Goal: Task Accomplishment & Management: Manage account settings

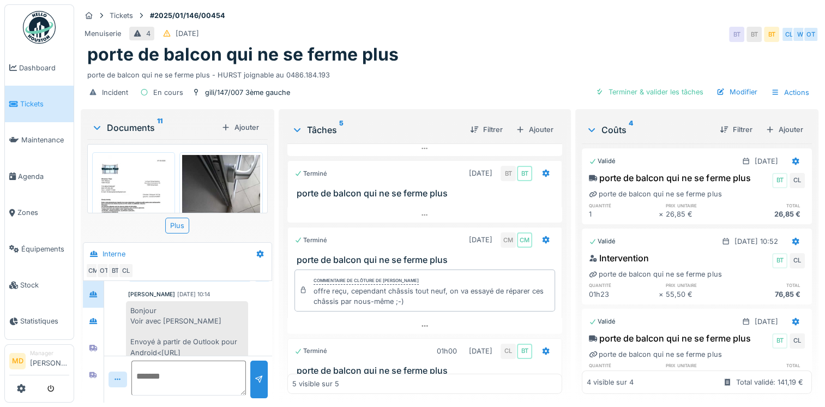
scroll to position [207, 0]
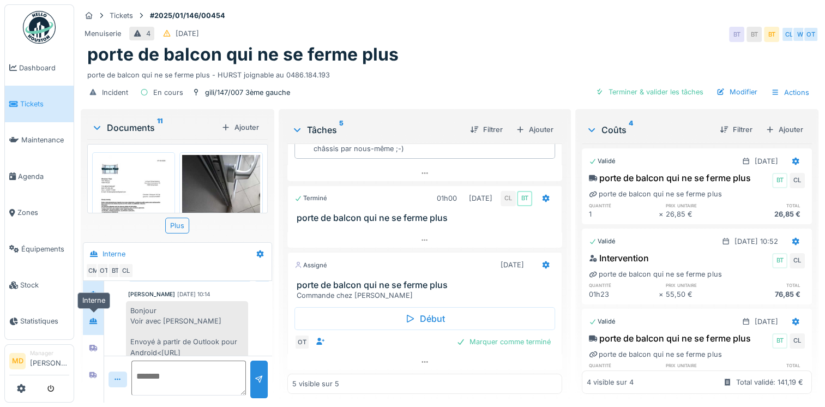
click at [101, 314] on div at bounding box center [93, 321] width 16 height 14
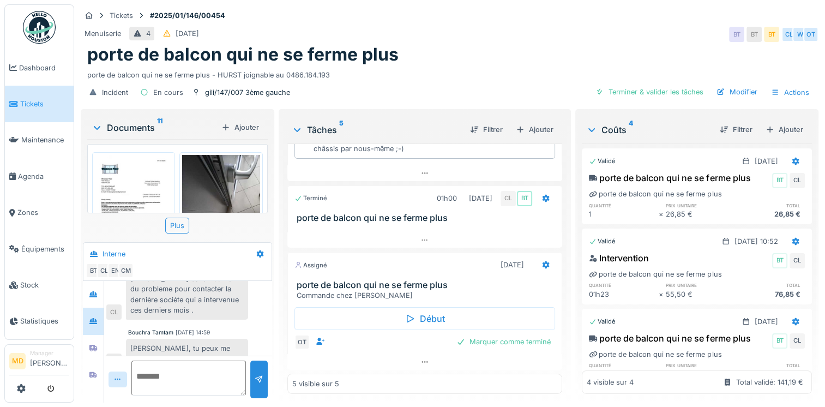
scroll to position [173, 0]
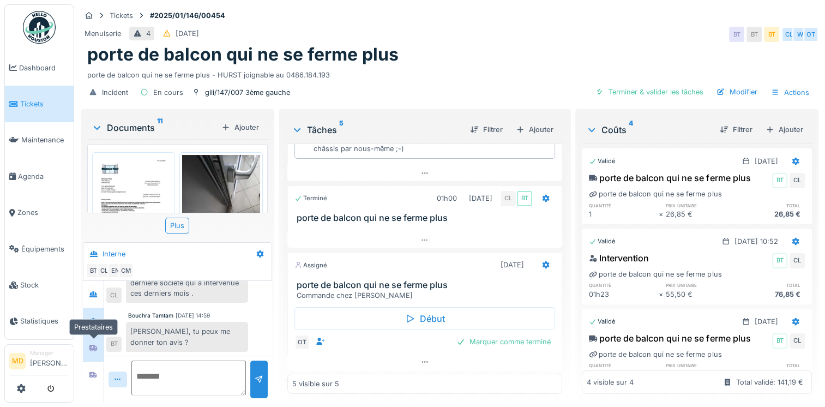
click at [97, 345] on icon at bounding box center [93, 348] width 8 height 7
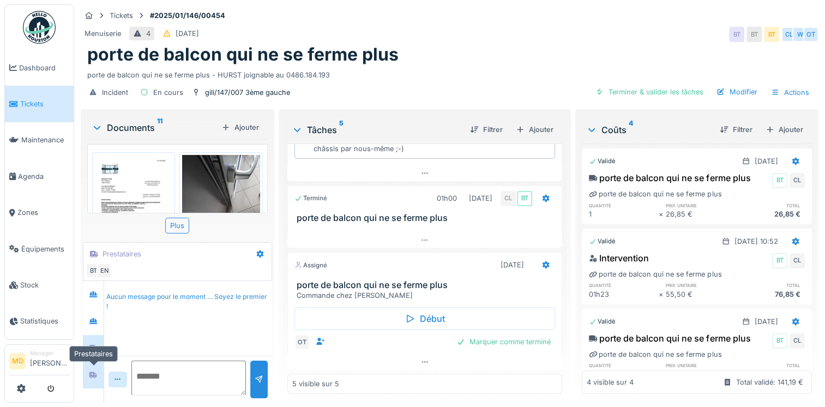
click at [94, 371] on icon at bounding box center [93, 374] width 8 height 7
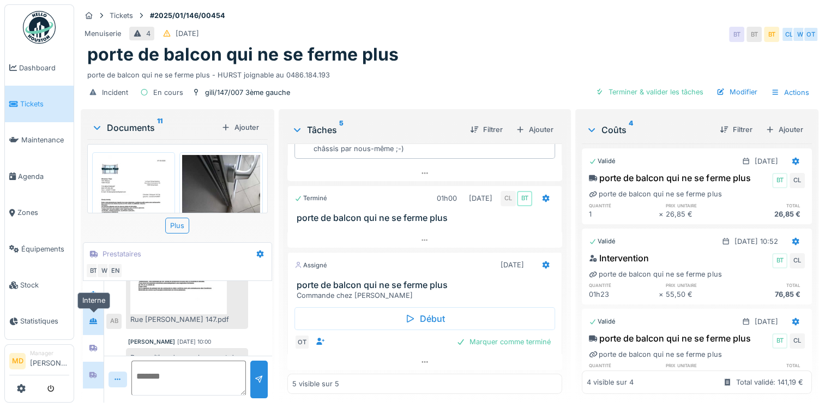
click at [87, 316] on div at bounding box center [93, 321] width 16 height 14
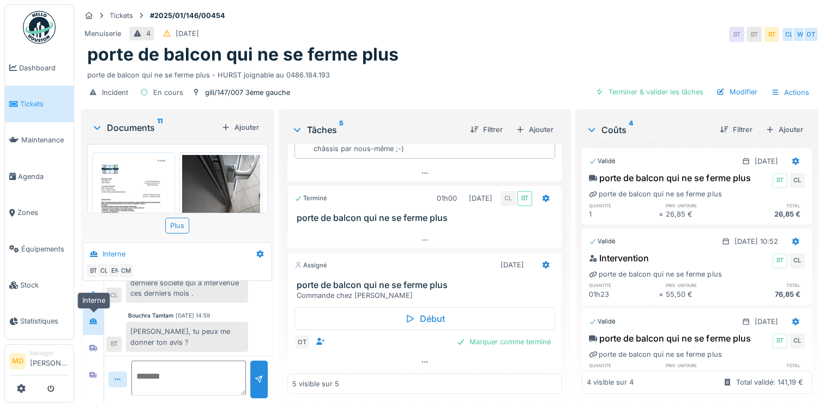
scroll to position [173, 0]
click at [98, 368] on div at bounding box center [93, 375] width 16 height 14
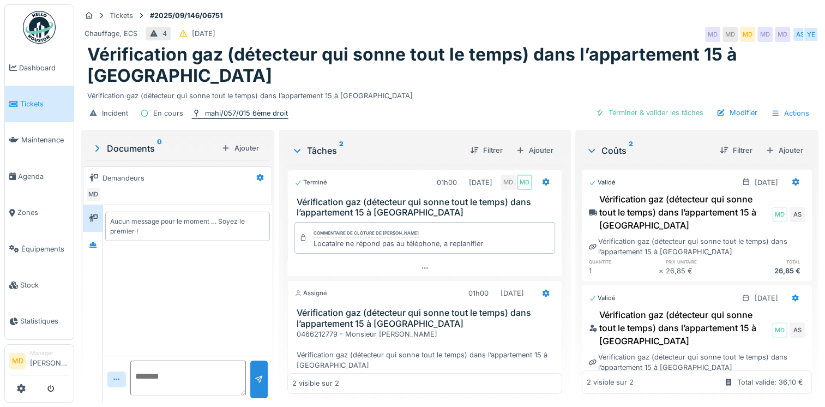
click at [228, 117] on div "mahi/057/015 6ème droit" at bounding box center [246, 113] width 83 height 10
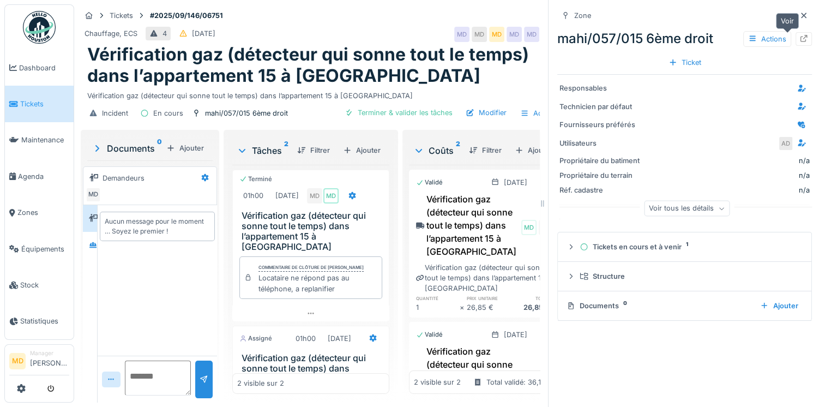
click at [800, 36] on icon at bounding box center [804, 38] width 9 height 7
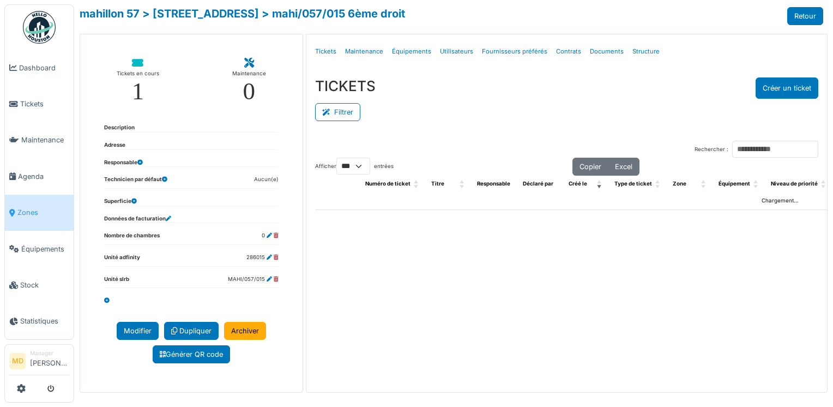
select select "***"
click at [599, 47] on link "Documents" at bounding box center [607, 52] width 43 height 26
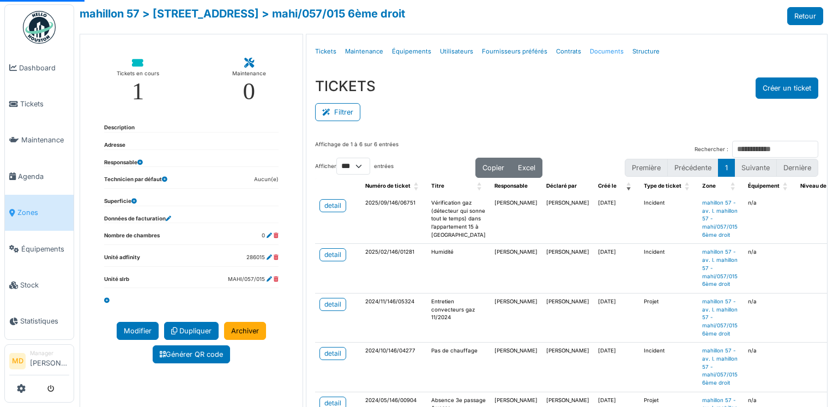
select select "***"
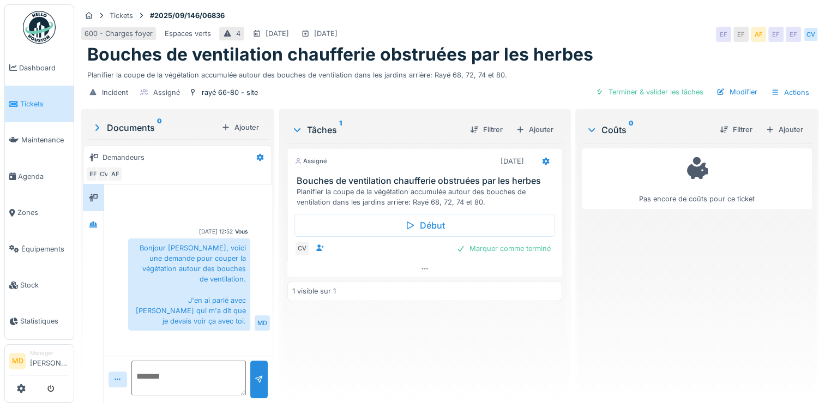
scroll to position [8, 0]
click at [98, 224] on div at bounding box center [93, 224] width 16 height 18
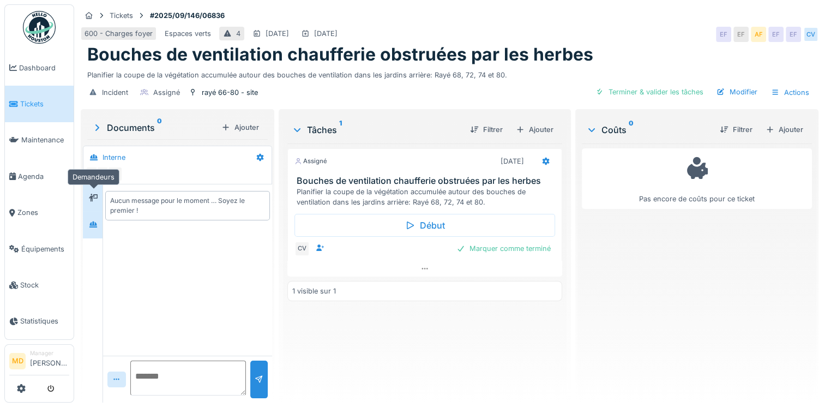
click at [98, 194] on icon at bounding box center [93, 198] width 9 height 8
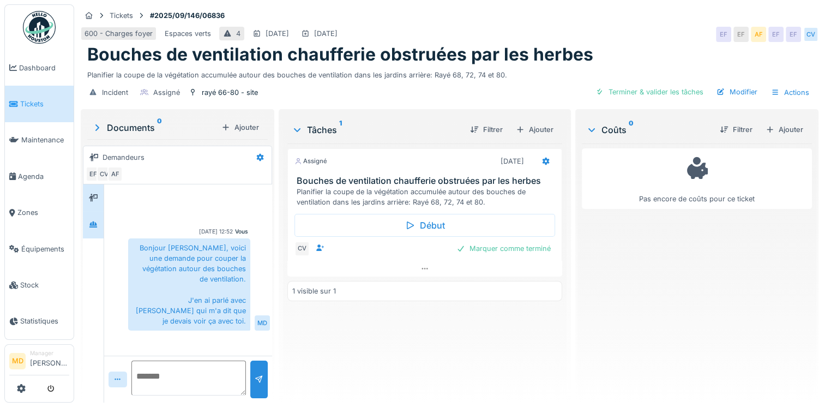
click at [85, 225] on div at bounding box center [93, 224] width 21 height 27
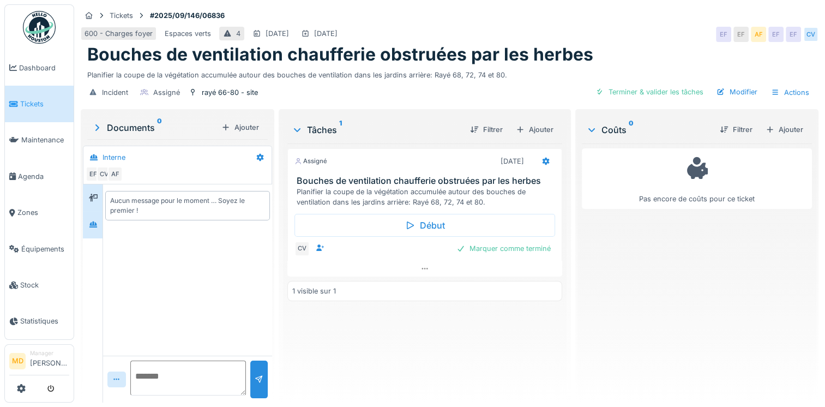
click at [92, 200] on div at bounding box center [93, 197] width 20 height 27
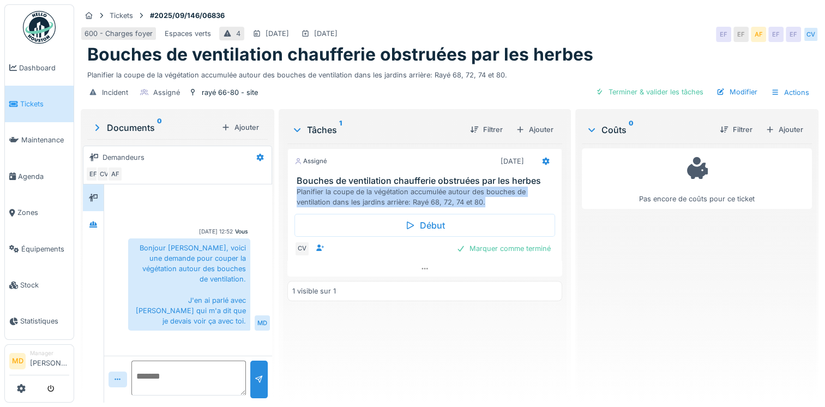
drag, startPoint x: 293, startPoint y: 183, endPoint x: 491, endPoint y: 197, distance: 198.0
click at [491, 197] on div "Bouches de ventilation chaufferie obstruées par les herbes Planifier la coupe d…" at bounding box center [425, 192] width 274 height 32
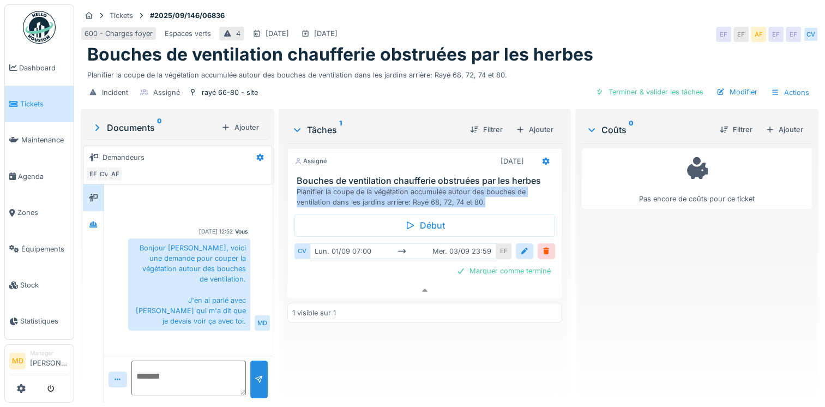
copy div "Planifier la coupe de la végétation accumulée autour des bouches de ventilation…"
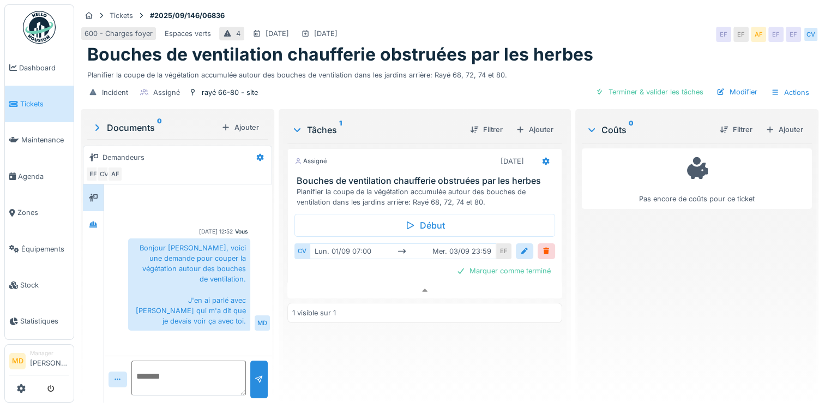
click at [429, 353] on div "Assigné 03/09/2025 Bouches de ventilation chaufferie obstruées par les herbes P…" at bounding box center [424, 268] width 275 height 250
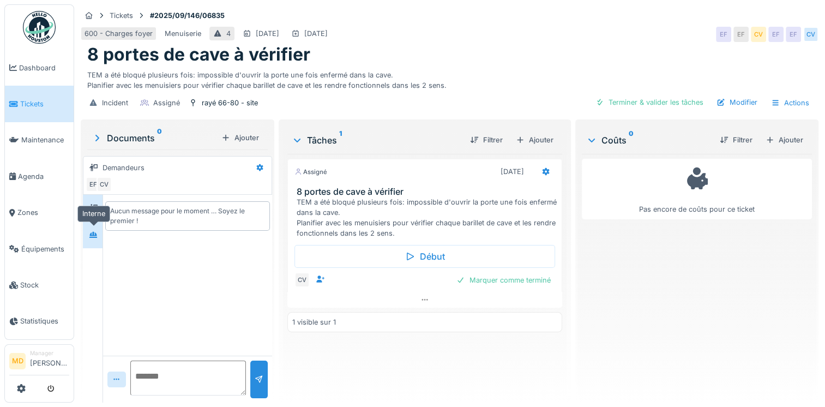
click at [89, 235] on icon at bounding box center [93, 234] width 9 height 7
click at [97, 210] on icon at bounding box center [93, 208] width 9 height 7
click at [423, 299] on icon at bounding box center [425, 300] width 6 height 2
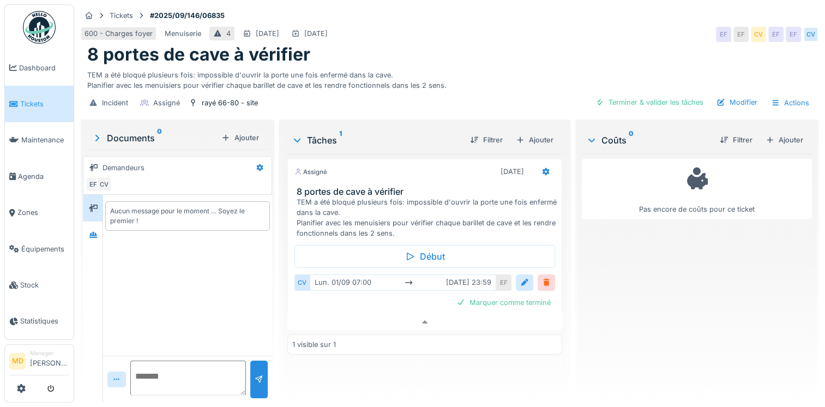
click at [542, 277] on div at bounding box center [546, 282] width 9 height 10
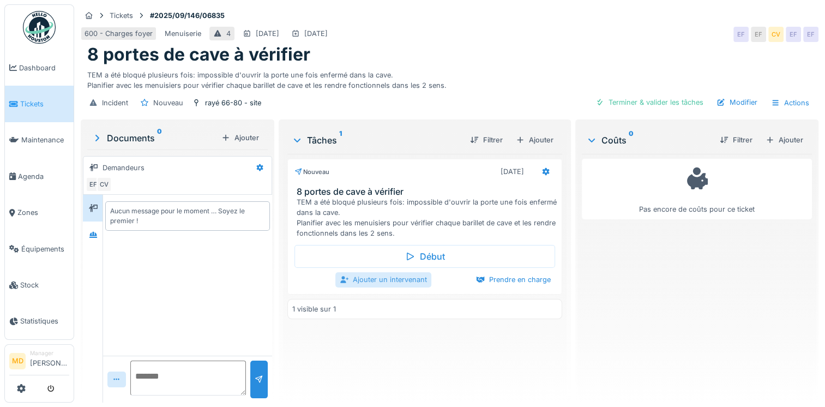
click at [371, 273] on div "Ajouter un intervenant" at bounding box center [383, 279] width 96 height 15
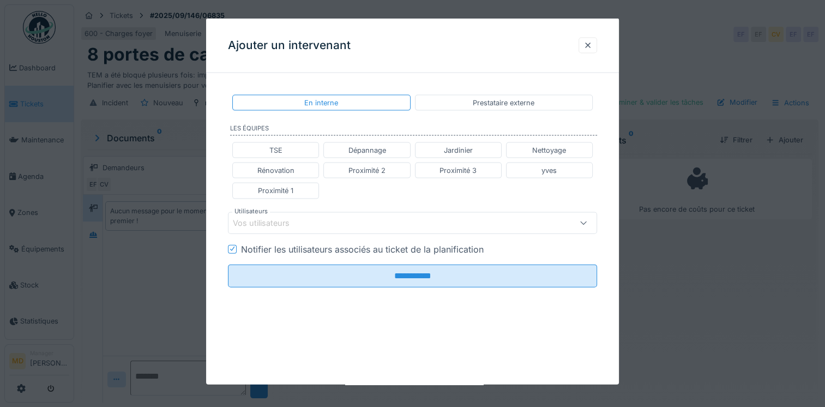
click at [303, 220] on div "Vos utilisateurs" at bounding box center [269, 223] width 72 height 12
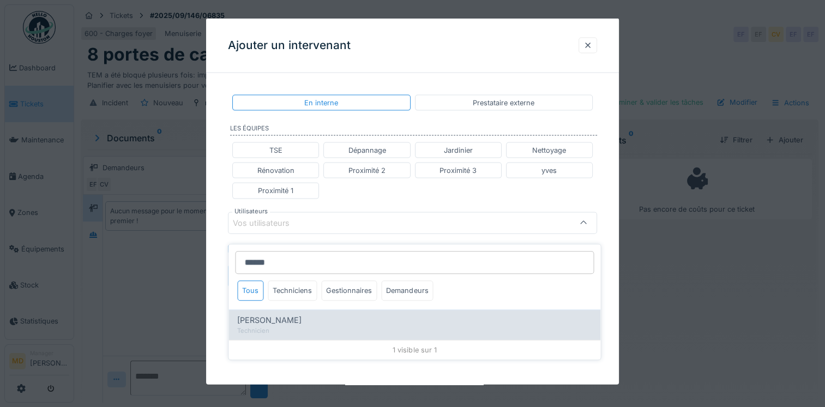
type input "******"
click at [278, 326] on div "Technicien" at bounding box center [414, 330] width 355 height 9
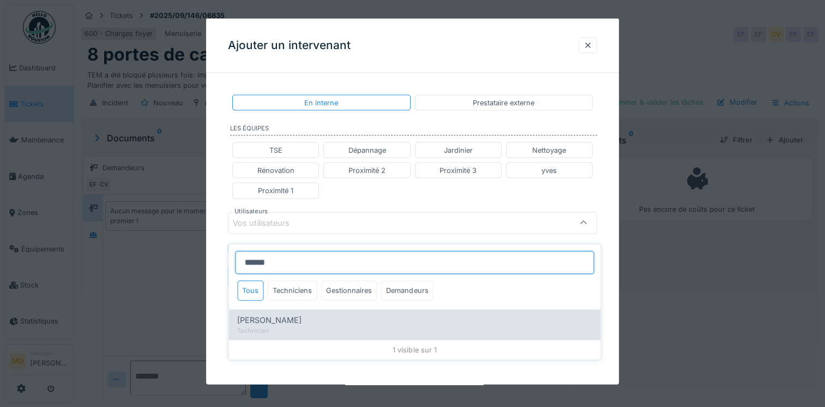
type input "****"
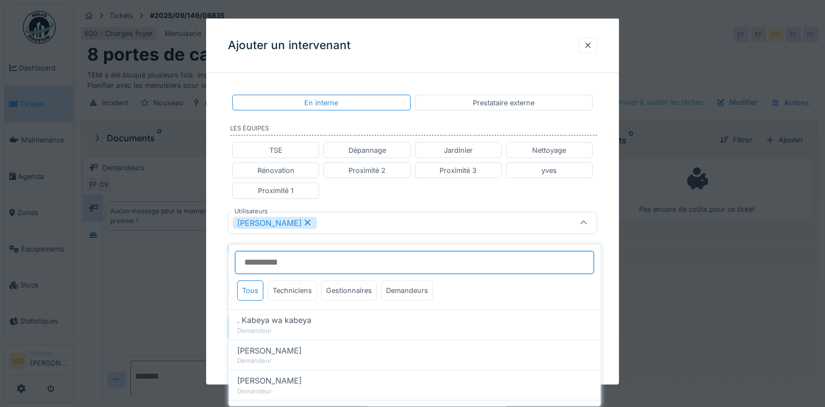
click at [299, 256] on input "Utilisateurs" at bounding box center [414, 262] width 359 height 23
type input "****"
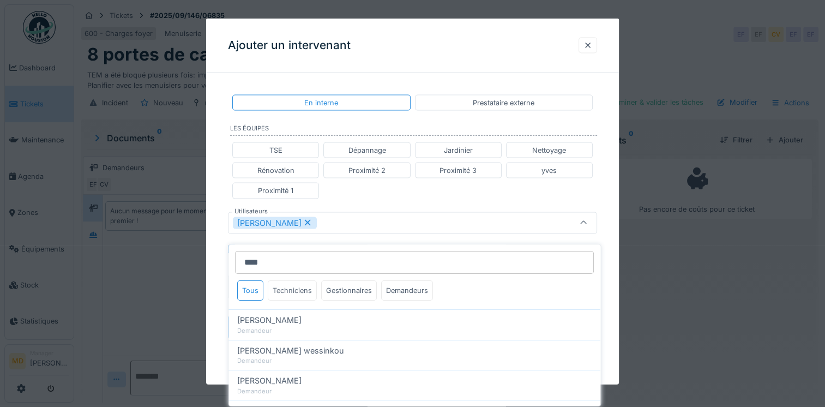
click at [294, 283] on div "Techniciens" at bounding box center [292, 290] width 49 height 20
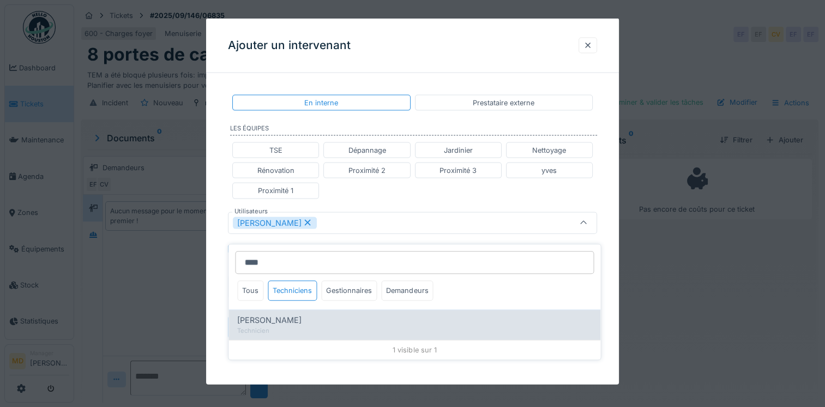
click at [275, 326] on div "Technicien" at bounding box center [414, 330] width 355 height 9
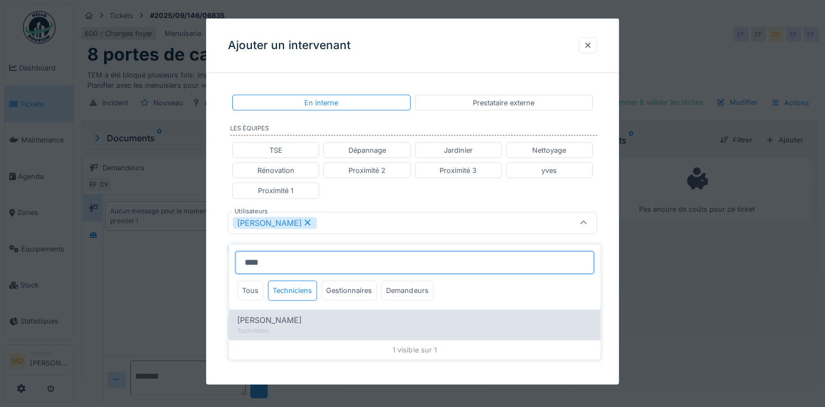
type input "*********"
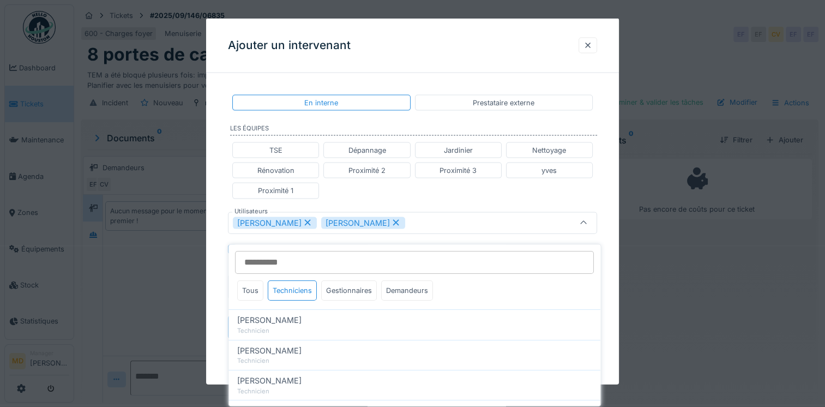
click at [213, 226] on div "**********" at bounding box center [412, 225] width 413 height 287
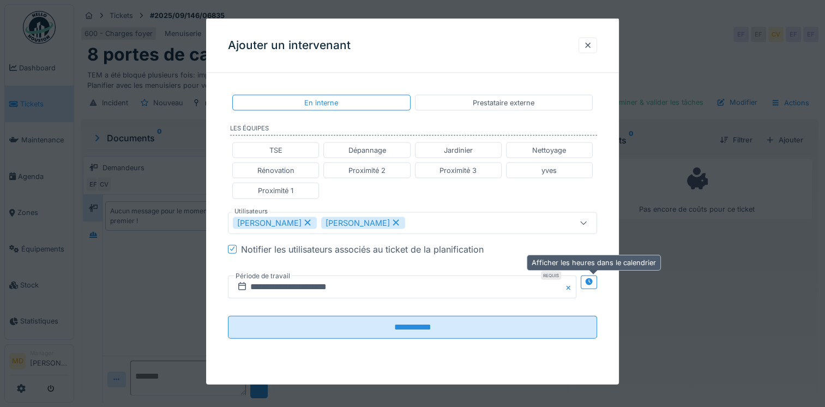
click at [590, 281] on icon at bounding box center [588, 281] width 7 height 7
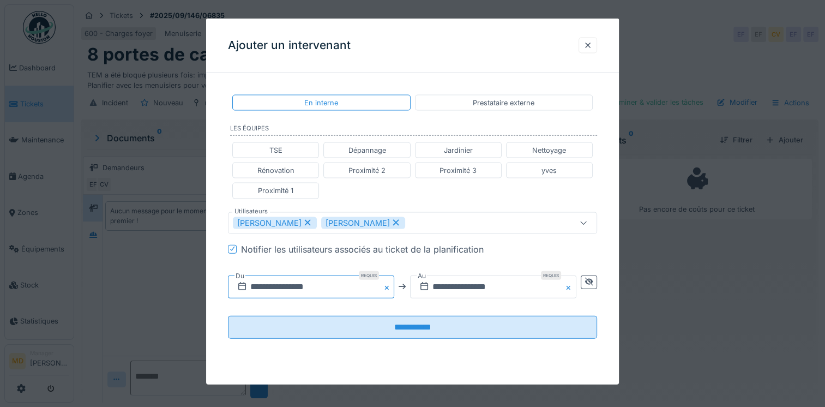
click at [331, 285] on input "**********" at bounding box center [311, 286] width 166 height 23
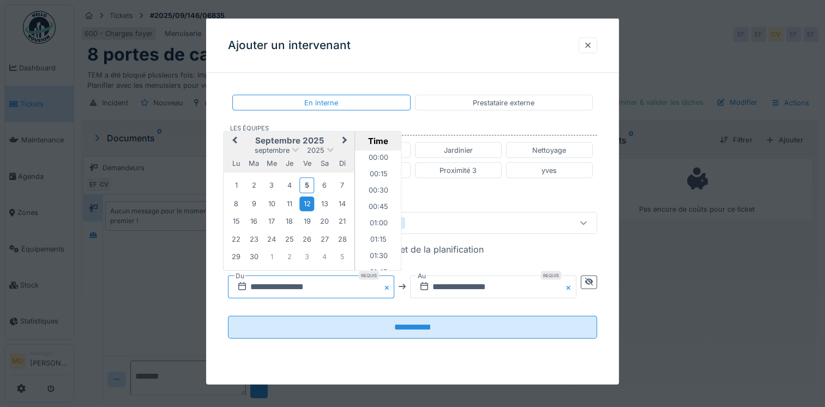
scroll to position [406, 0]
click at [286, 200] on div "11" at bounding box center [289, 203] width 15 height 15
click at [375, 176] on li "09:00" at bounding box center [379, 178] width 46 height 16
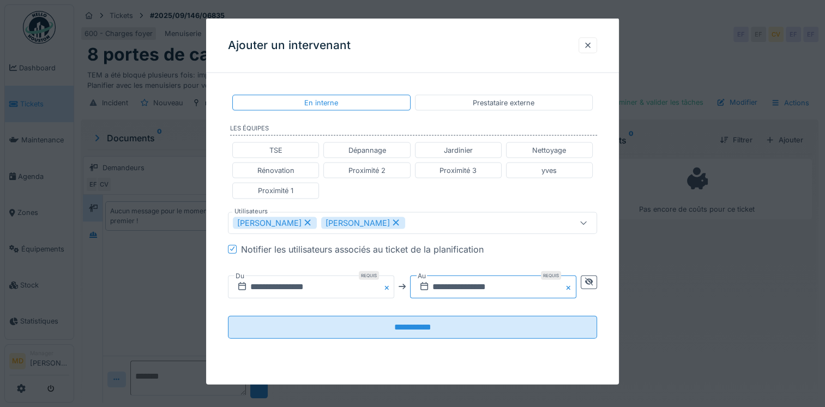
click at [447, 282] on input "**********" at bounding box center [493, 286] width 166 height 23
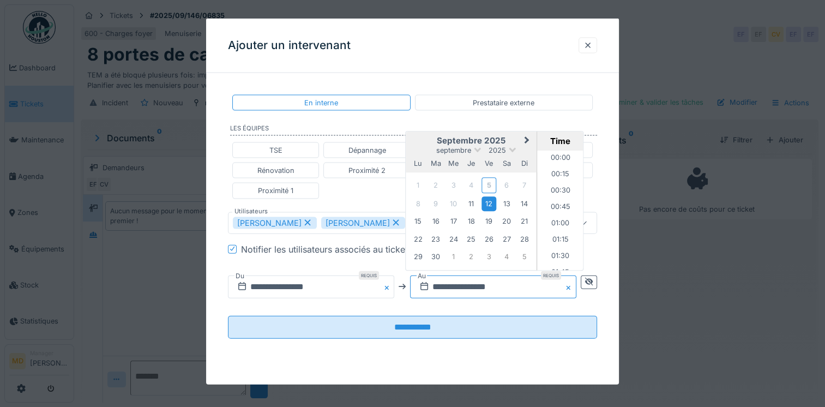
scroll to position [1451, 0]
click at [471, 204] on div "11" at bounding box center [471, 203] width 15 height 15
click at [560, 185] on li "11:00" at bounding box center [560, 191] width 46 height 16
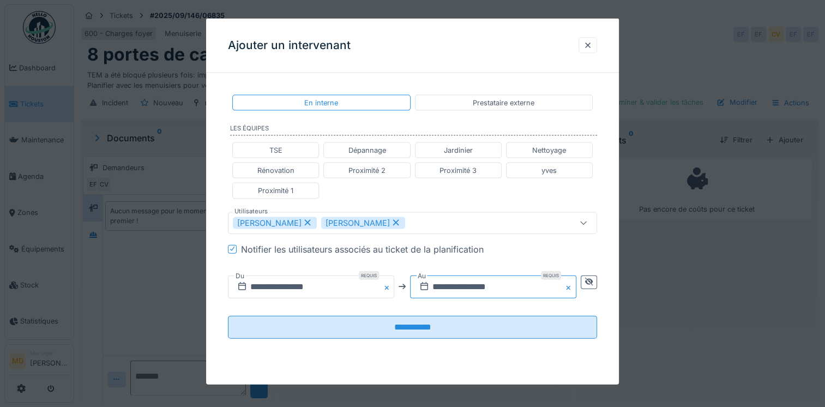
click at [506, 286] on input "**********" at bounding box center [493, 286] width 166 height 23
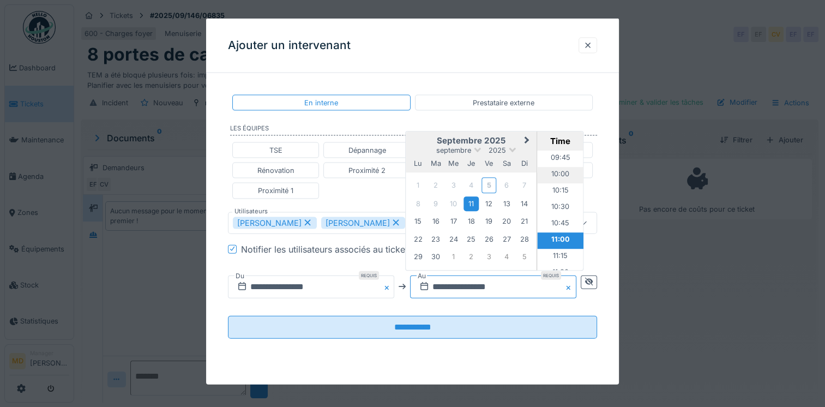
scroll to position [614, 0]
click at [549, 195] on li "10:00" at bounding box center [560, 199] width 46 height 16
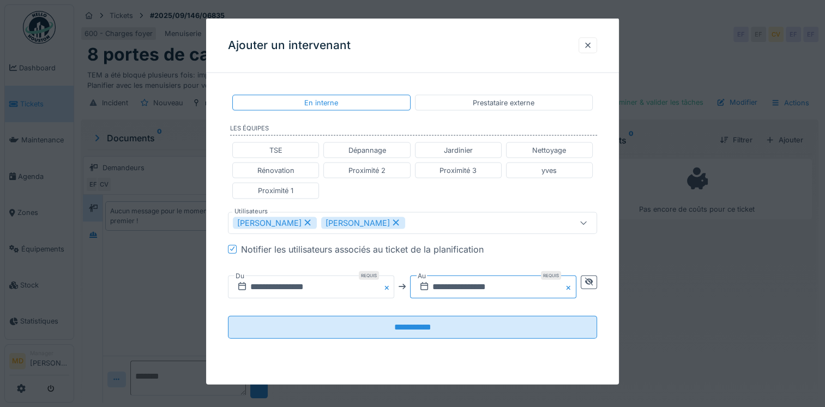
click at [515, 289] on input "**********" at bounding box center [493, 286] width 166 height 23
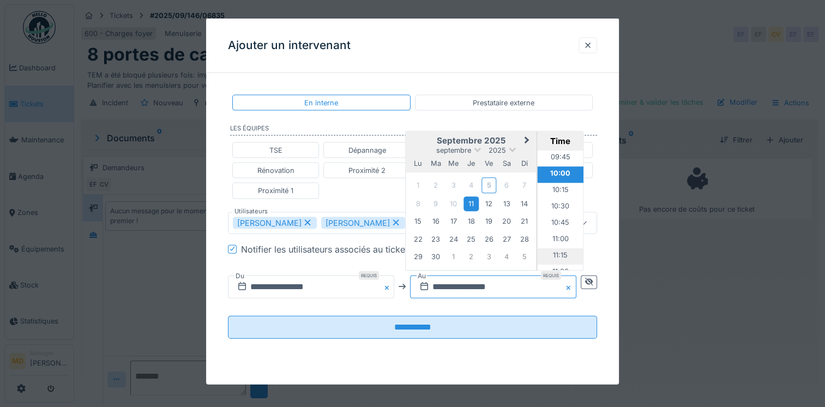
scroll to position [657, 0]
click at [555, 221] on li "11:00" at bounding box center [560, 221] width 46 height 16
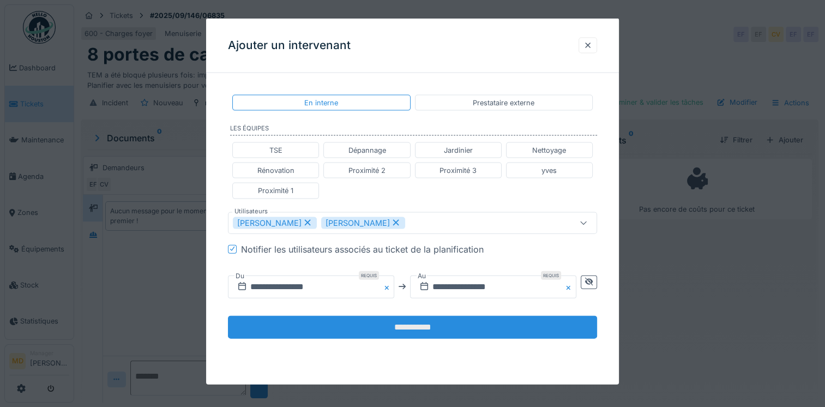
click at [406, 333] on input "**********" at bounding box center [412, 326] width 369 height 23
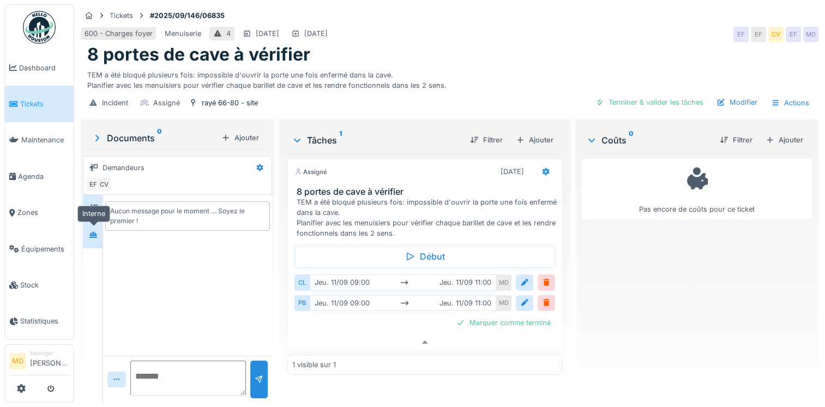
click at [90, 231] on icon at bounding box center [93, 234] width 9 height 7
click at [91, 205] on div at bounding box center [93, 208] width 16 height 14
click at [543, 168] on icon at bounding box center [546, 172] width 7 height 8
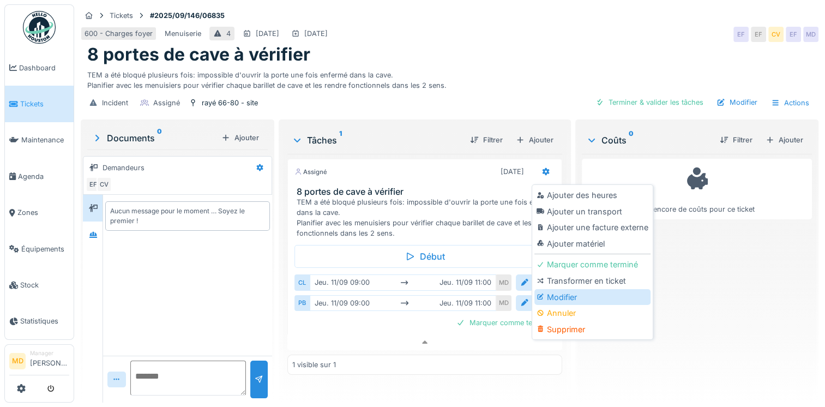
click at [566, 290] on div "Modifier" at bounding box center [592, 297] width 116 height 16
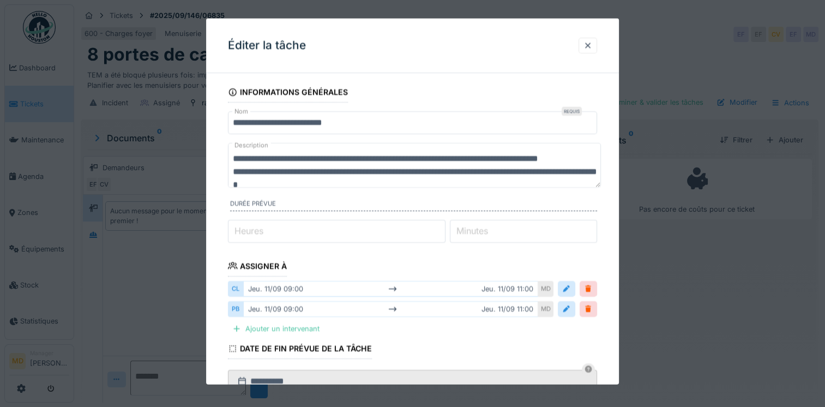
click at [293, 232] on input "*" at bounding box center [337, 230] width 218 height 23
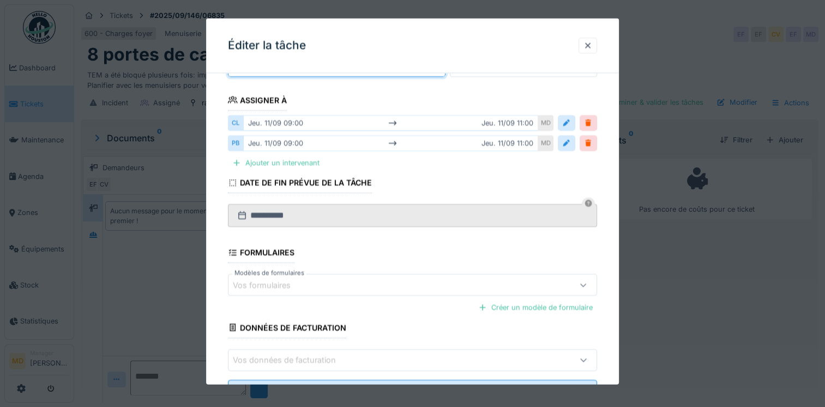
scroll to position [212, 0]
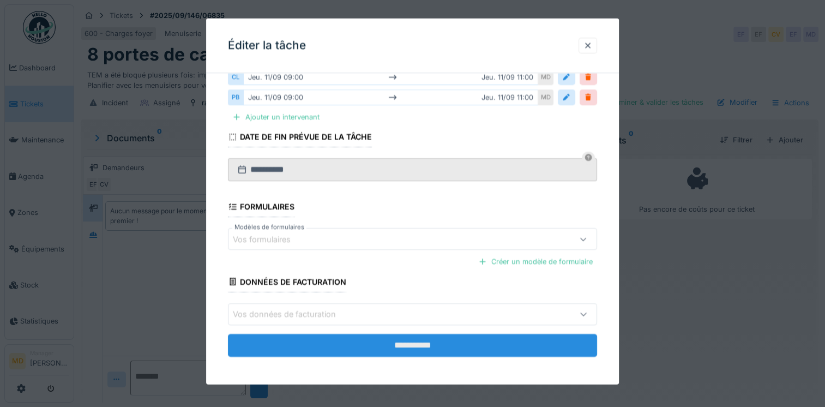
type input "*"
click at [397, 343] on input "**********" at bounding box center [412, 344] width 369 height 23
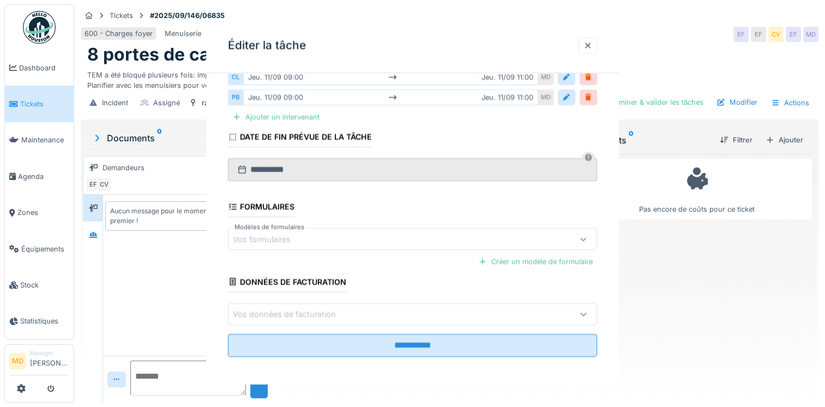
scroll to position [0, 0]
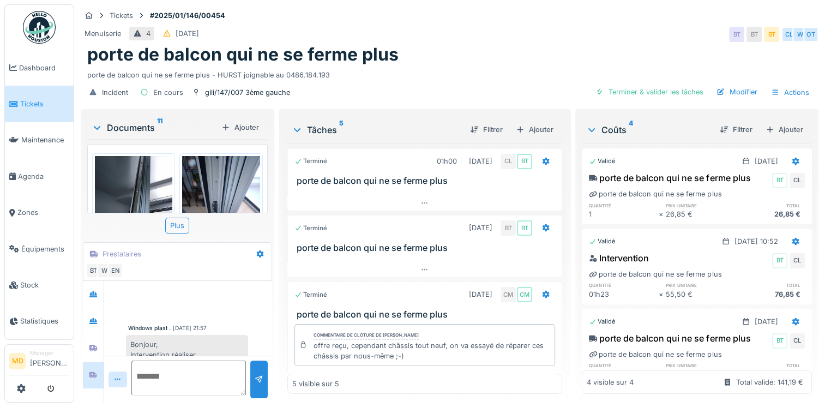
scroll to position [207, 0]
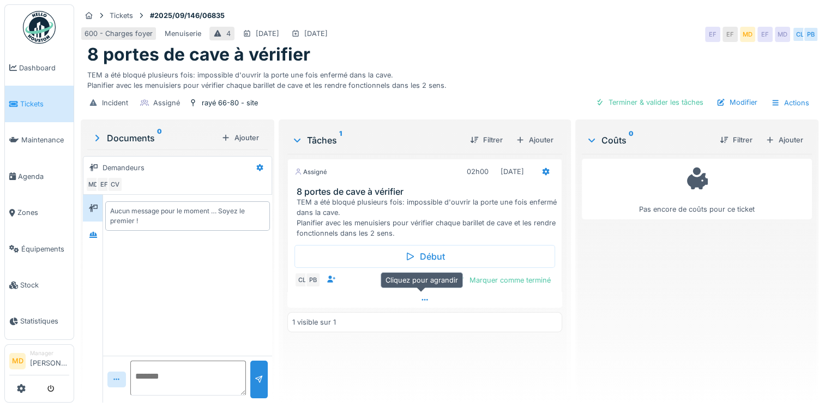
click at [428, 299] on div at bounding box center [424, 300] width 275 height 16
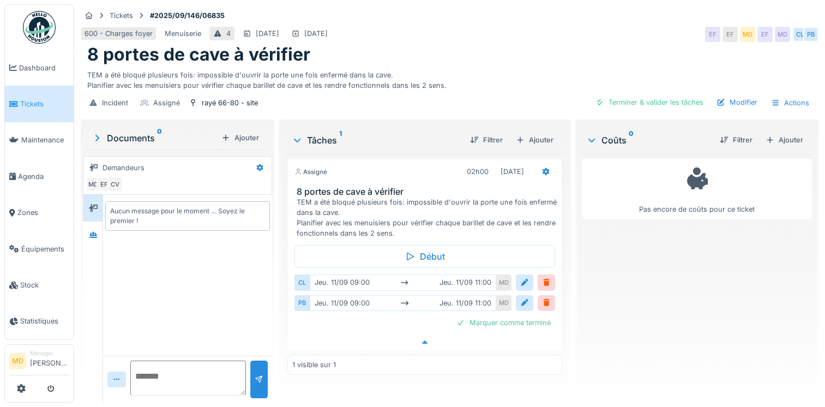
scroll to position [8, 0]
click at [92, 231] on div at bounding box center [93, 235] width 16 height 14
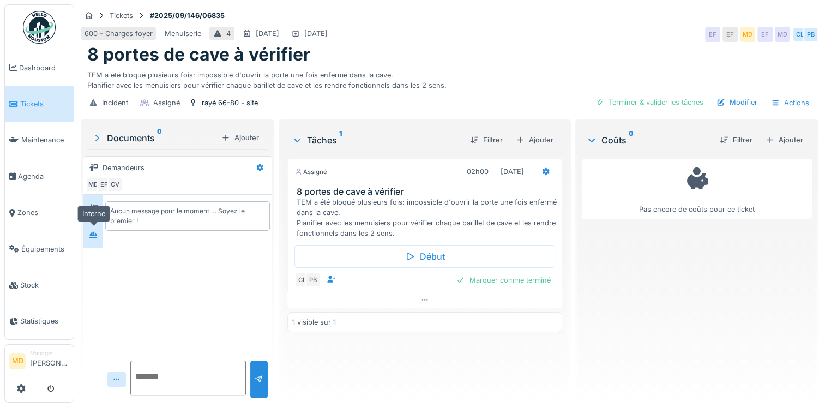
click at [92, 240] on div at bounding box center [93, 235] width 16 height 14
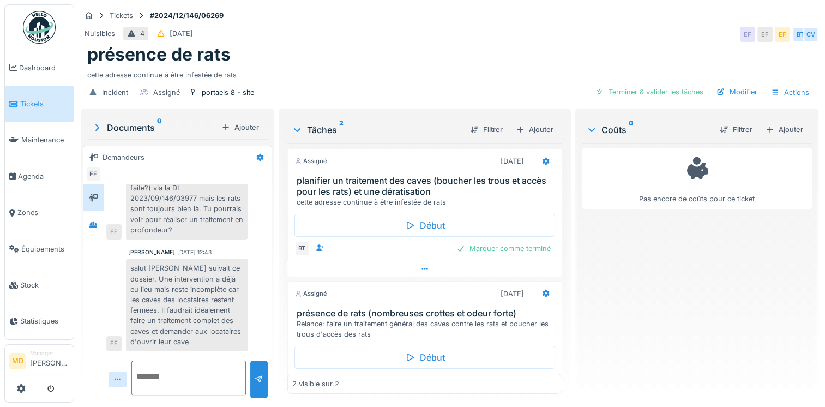
scroll to position [38, 0]
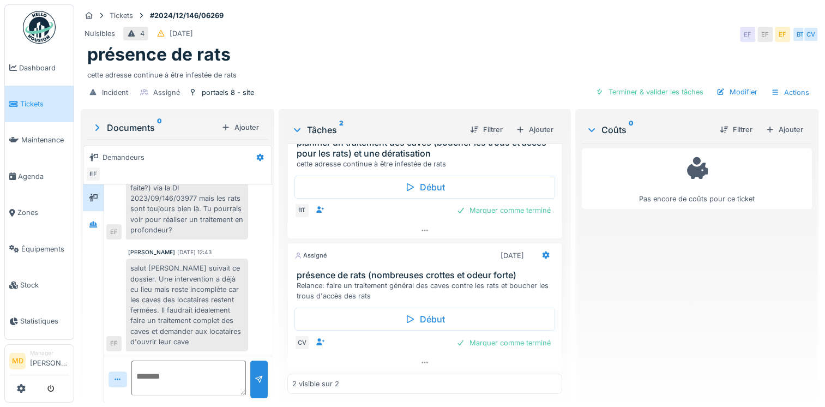
click at [480, 62] on div "présence de rats" at bounding box center [449, 54] width 725 height 21
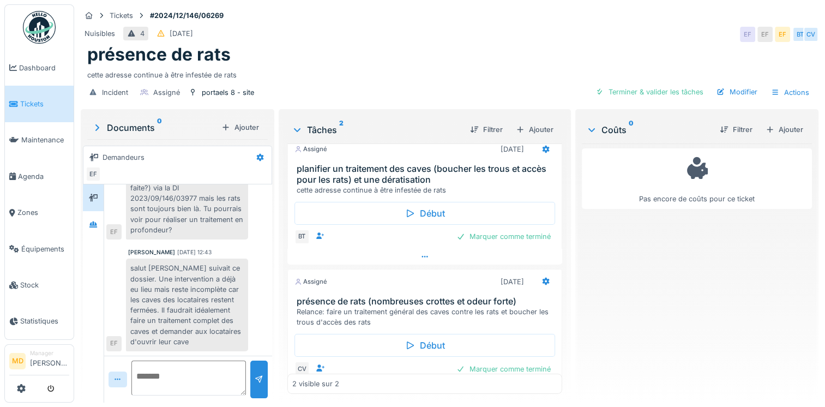
scroll to position [0, 0]
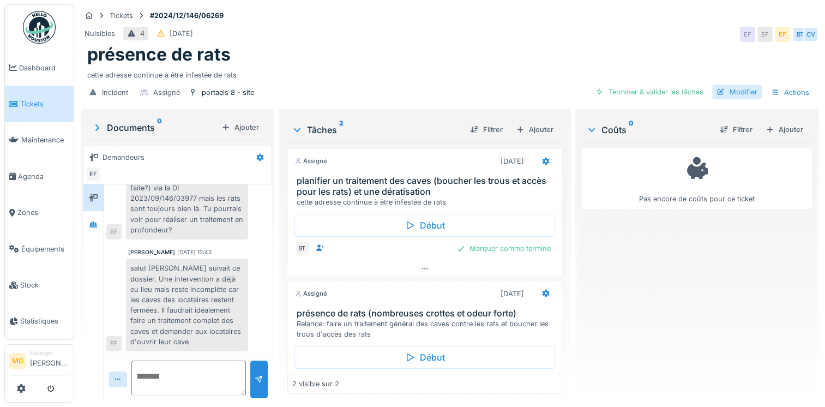
click at [728, 91] on div "Modifier" at bounding box center [737, 92] width 50 height 15
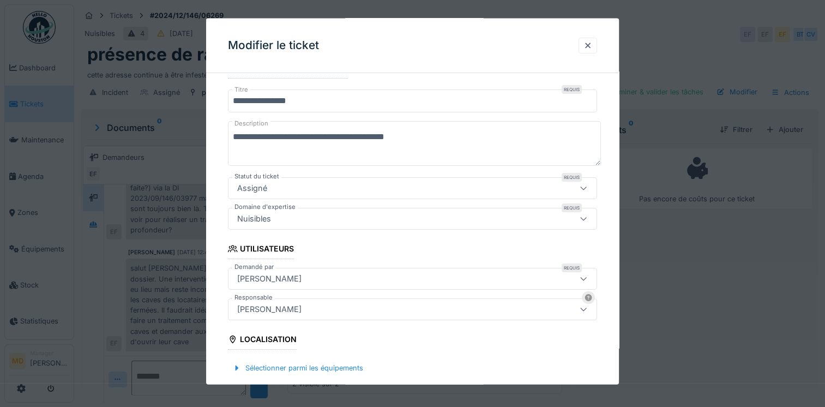
scroll to position [164, 0]
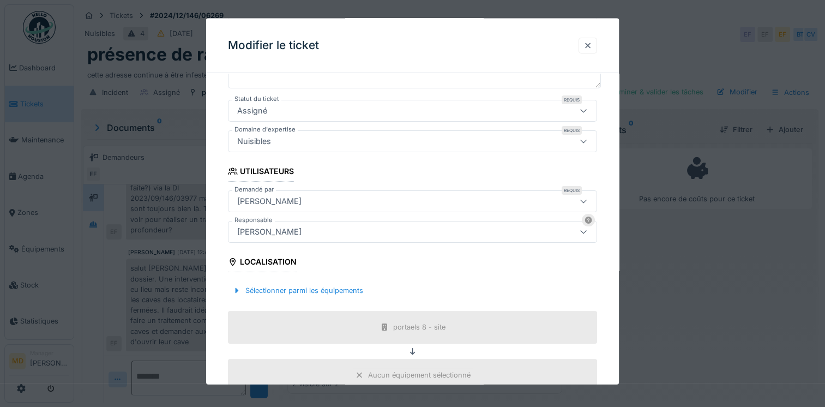
click at [292, 236] on div "[PERSON_NAME]" at bounding box center [390, 232] width 315 height 12
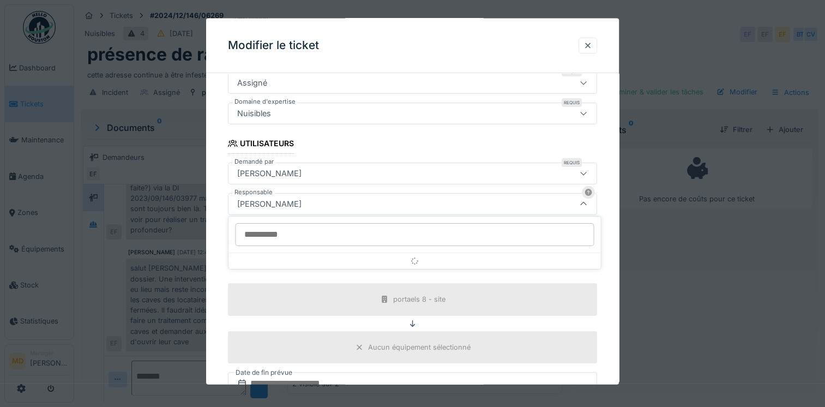
scroll to position [193, 0]
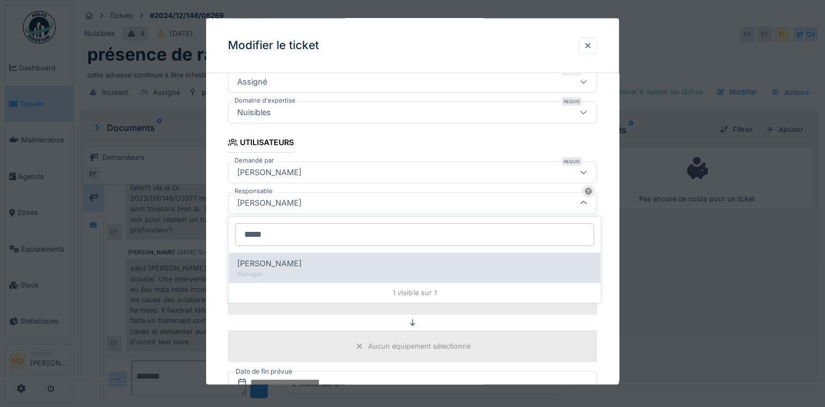
type input "*****"
click at [279, 262] on span "[PERSON_NAME]" at bounding box center [269, 263] width 64 height 12
type input "*****"
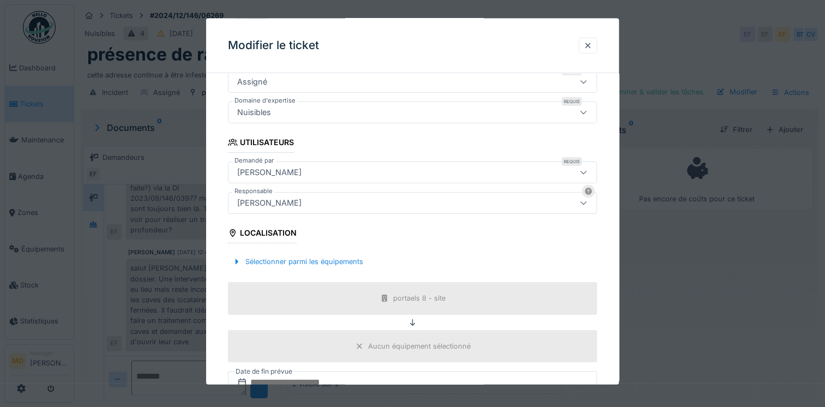
scroll to position [376, 0]
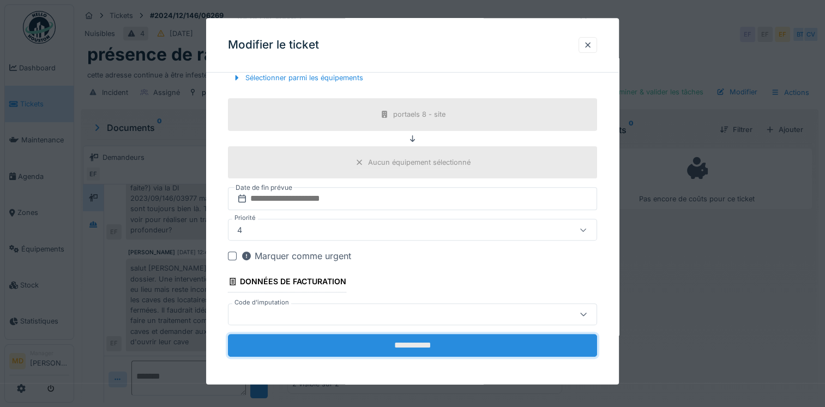
click at [351, 343] on input "**********" at bounding box center [412, 345] width 369 height 23
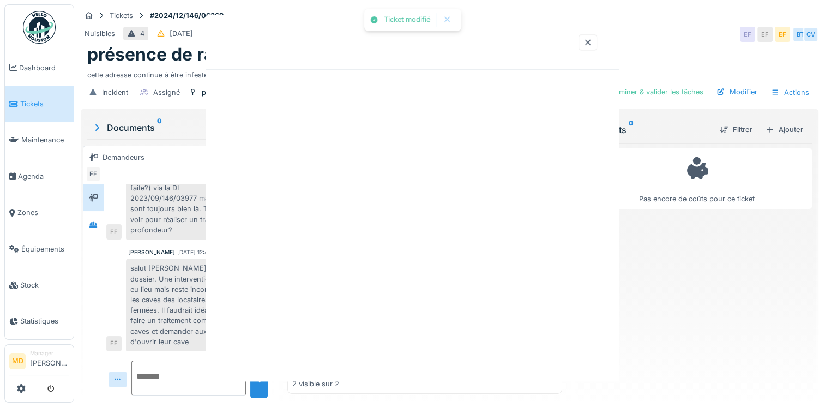
scroll to position [0, 0]
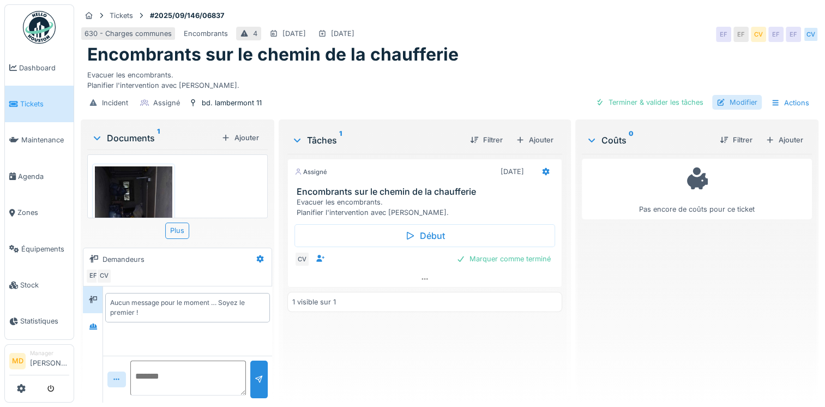
click at [729, 105] on div "Modifier" at bounding box center [737, 102] width 50 height 15
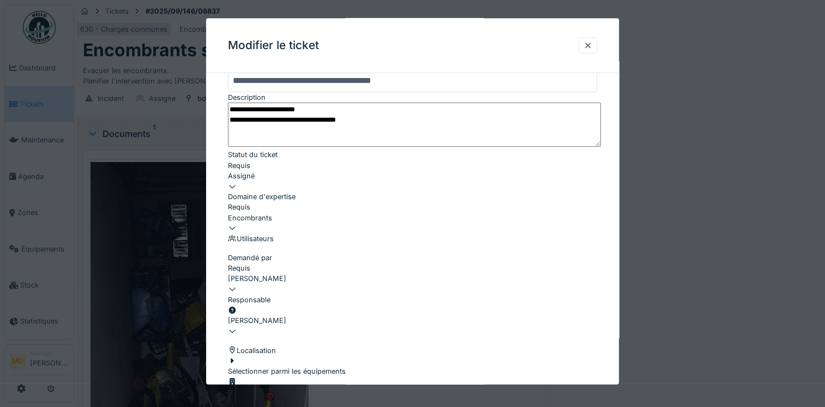
scroll to position [164, 0]
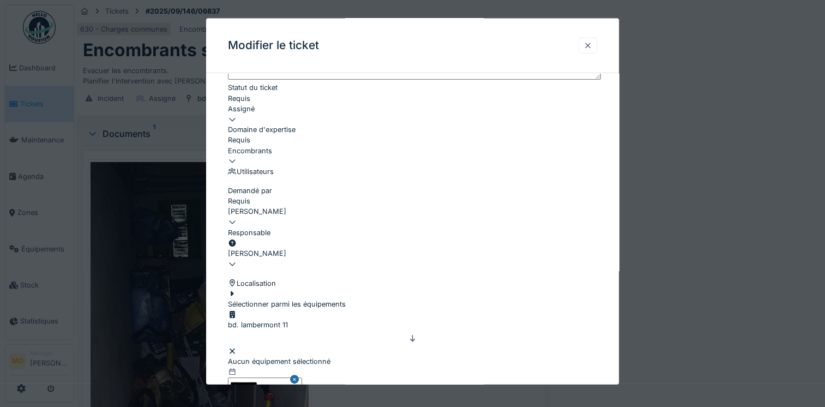
click at [591, 44] on div at bounding box center [588, 45] width 9 height 10
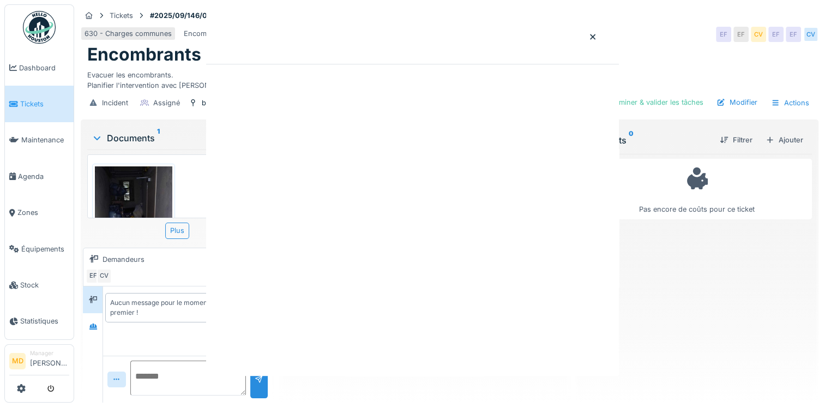
scroll to position [0, 0]
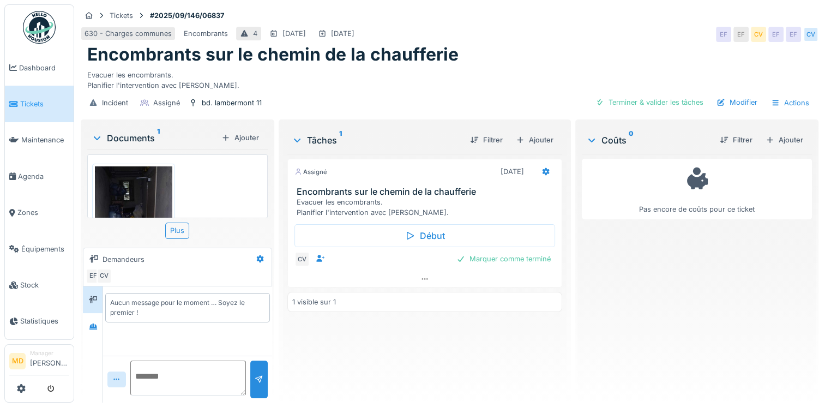
click at [154, 182] on img at bounding box center [133, 250] width 77 height 169
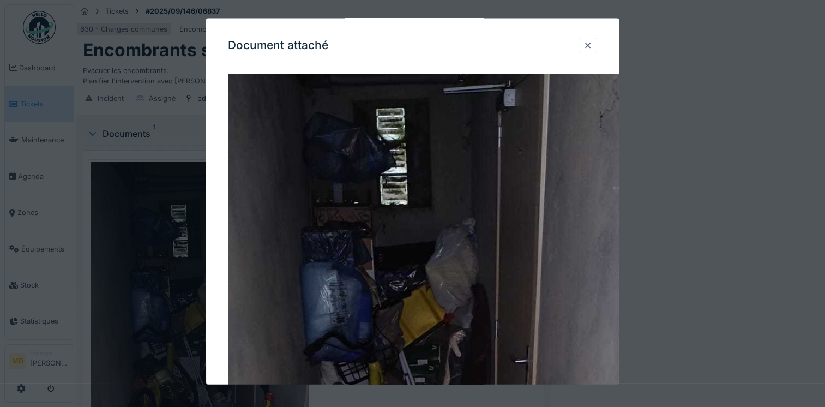
scroll to position [55, 0]
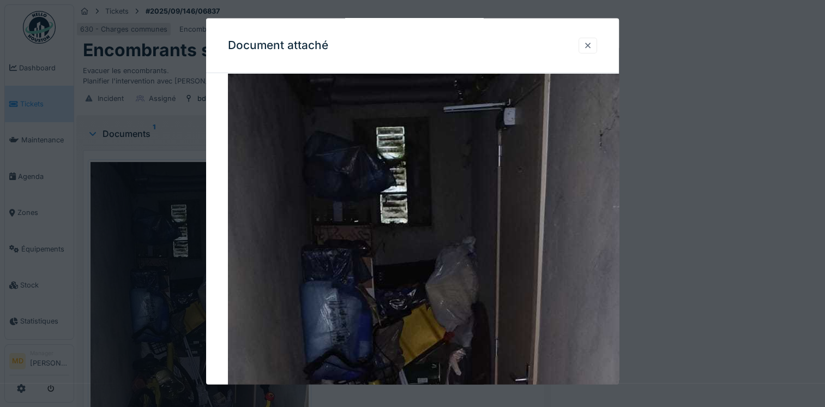
click at [592, 47] on div at bounding box center [588, 45] width 9 height 10
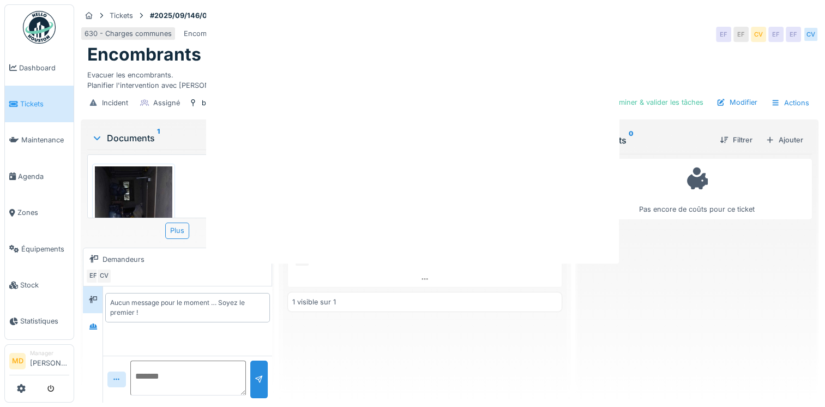
scroll to position [0, 0]
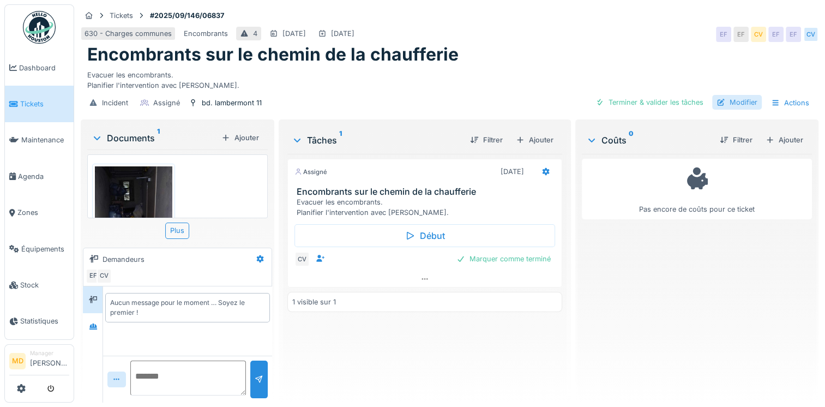
click at [724, 98] on div "Modifier" at bounding box center [737, 102] width 50 height 15
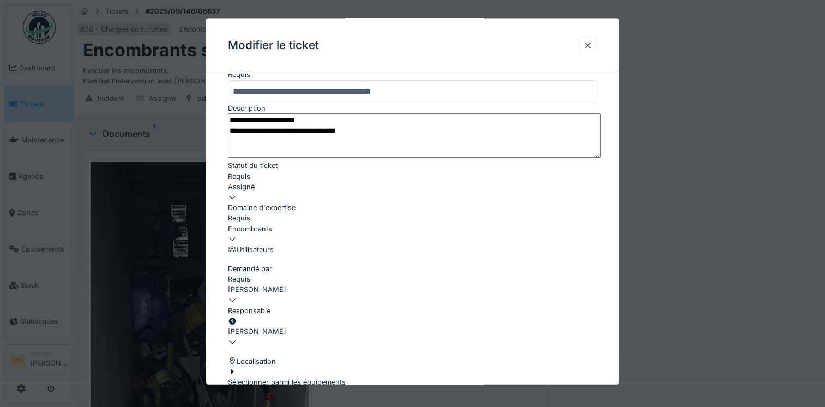
scroll to position [164, 0]
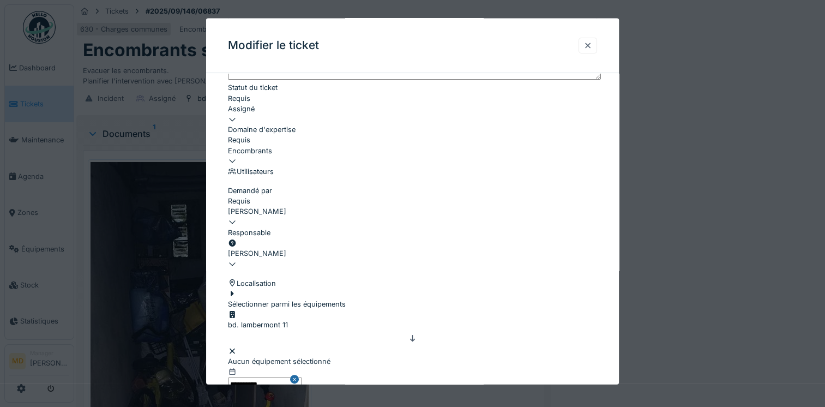
click at [304, 248] on div "[PERSON_NAME]" at bounding box center [412, 253] width 369 height 10
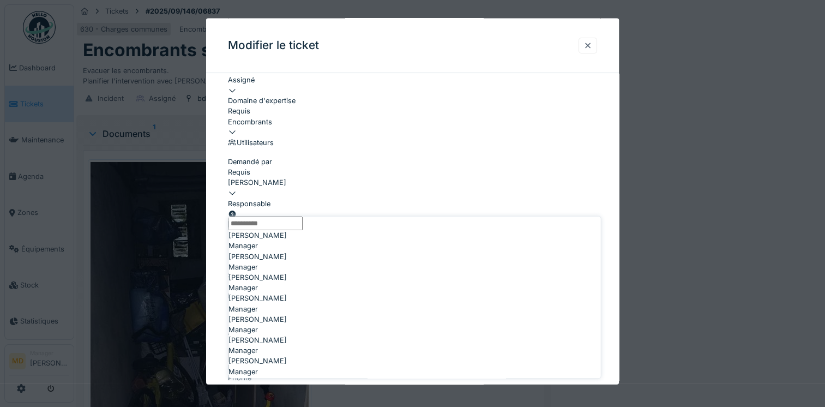
click at [288, 230] on input "Responsable" at bounding box center [266, 224] width 74 height 14
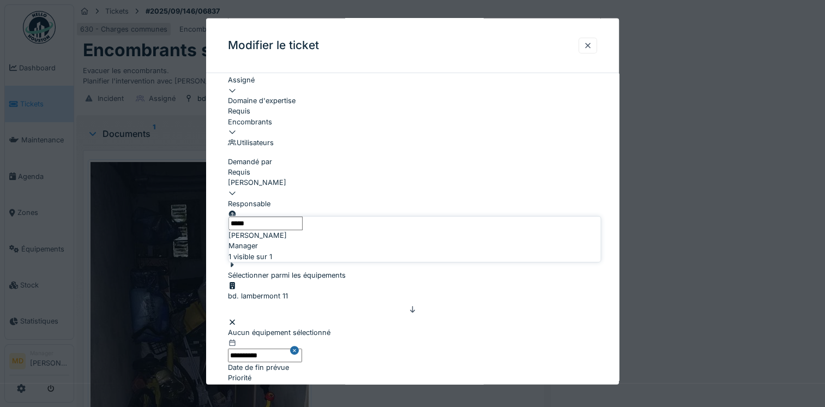
type input "*****"
click at [279, 251] on div "Manager" at bounding box center [415, 246] width 372 height 10
type input "*****"
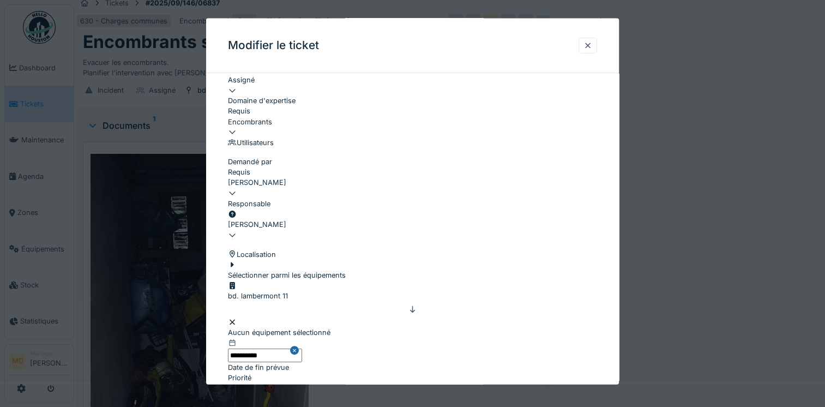
scroll to position [376, 0]
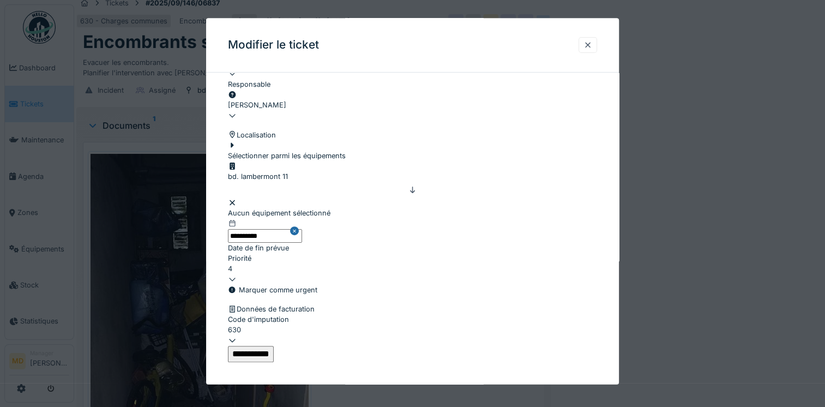
click at [274, 346] on input "**********" at bounding box center [251, 354] width 46 height 16
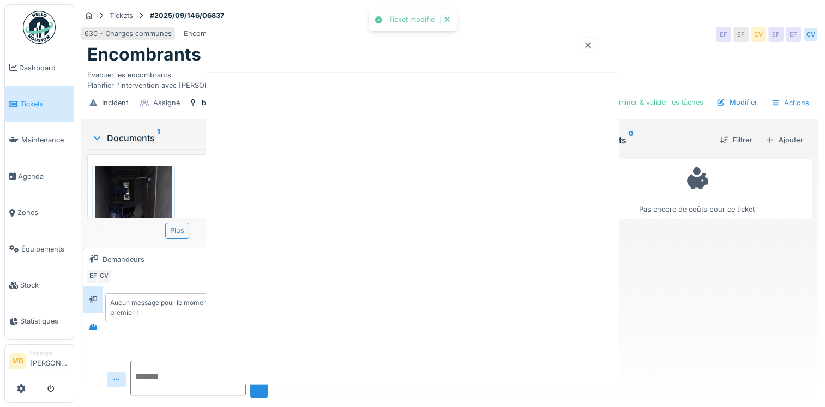
scroll to position [0, 0]
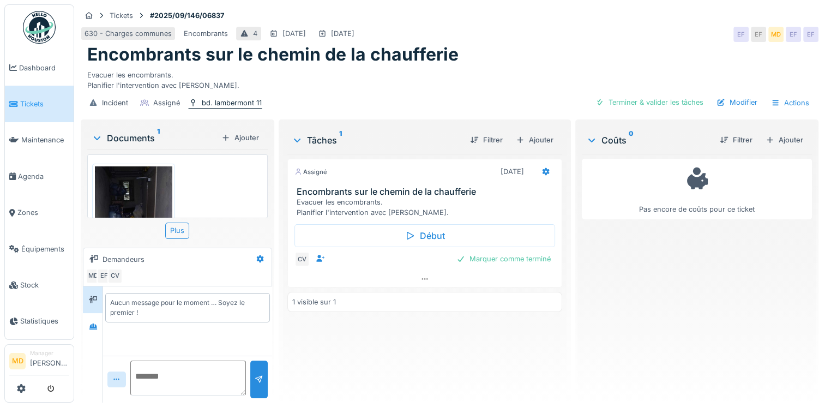
click at [230, 98] on div "bd. lambermont 11" at bounding box center [232, 103] width 60 height 10
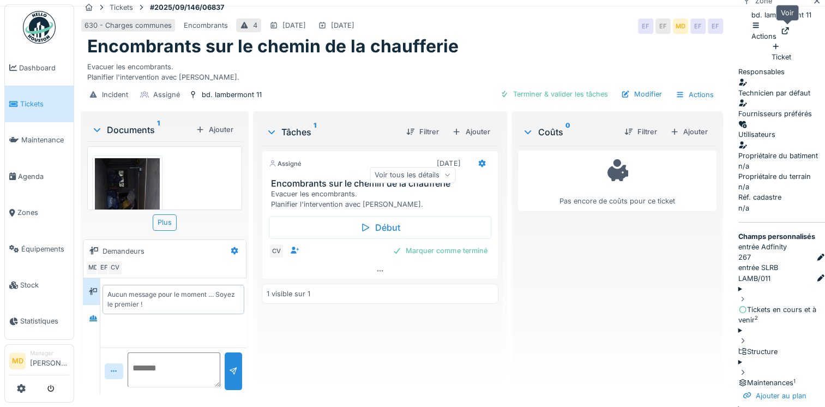
click at [785, 30] on icon at bounding box center [785, 30] width 9 height 7
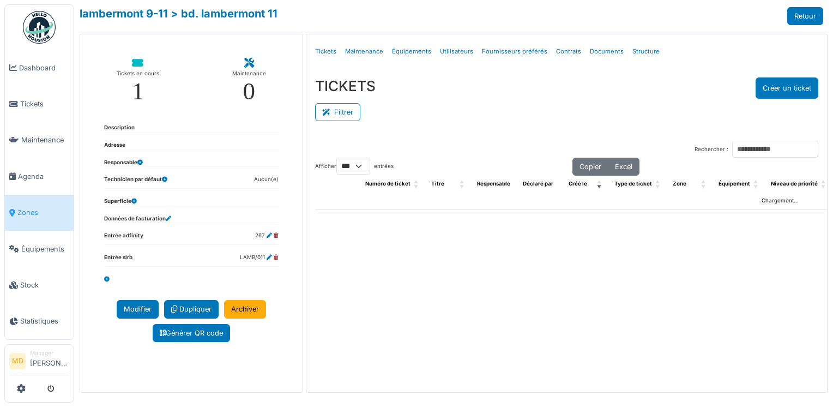
select select "***"
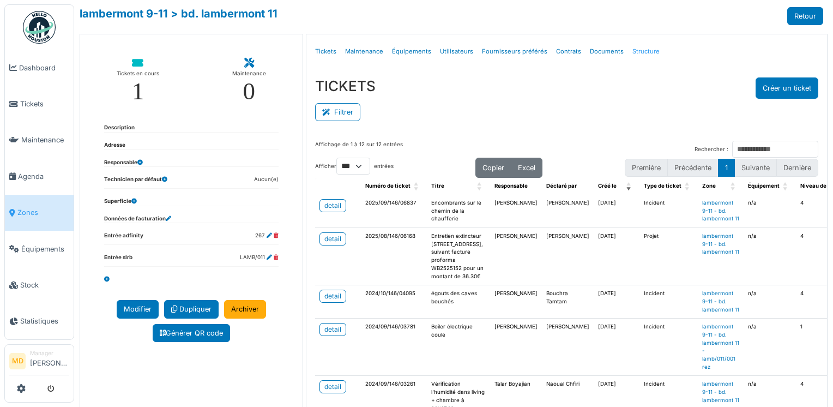
click at [634, 54] on link "Structure" at bounding box center [646, 52] width 36 height 26
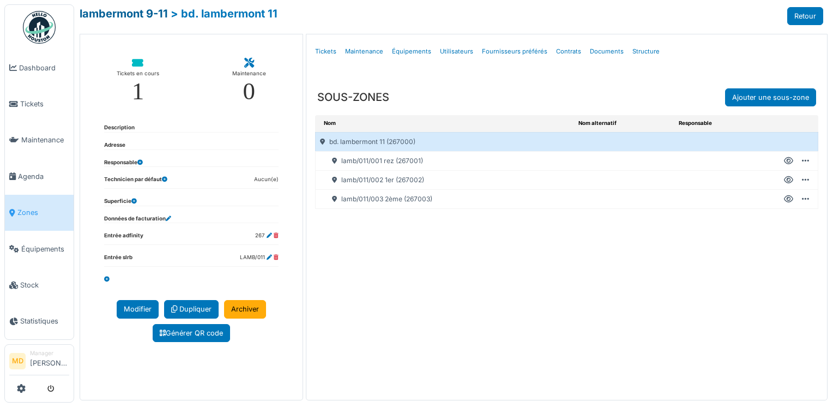
click at [123, 15] on link "lambermont 9-11" at bounding box center [124, 13] width 88 height 13
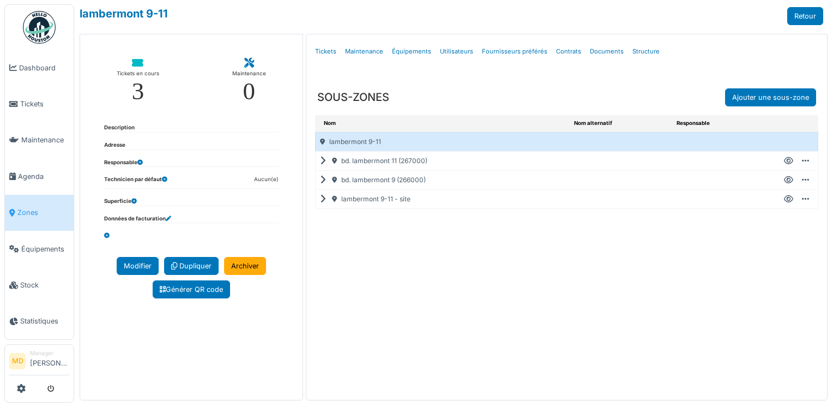
click at [784, 199] on icon at bounding box center [788, 199] width 9 height 1
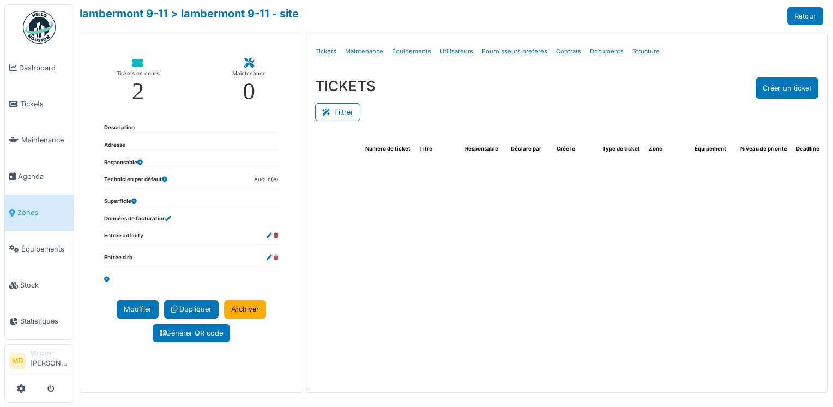
select select "***"
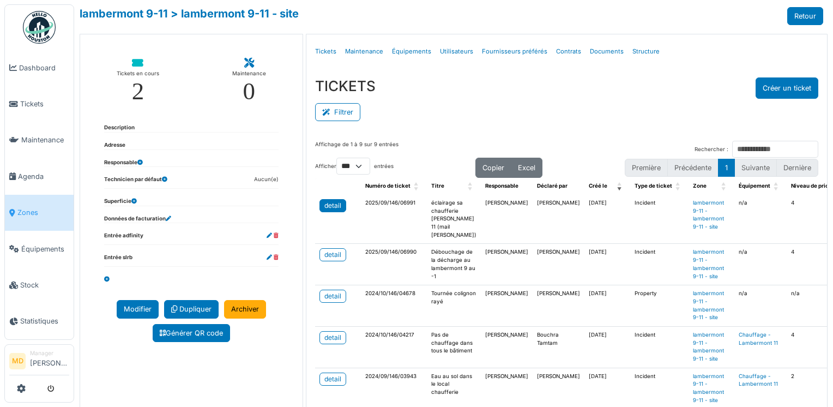
click at [340, 206] on link "detail" at bounding box center [333, 205] width 27 height 13
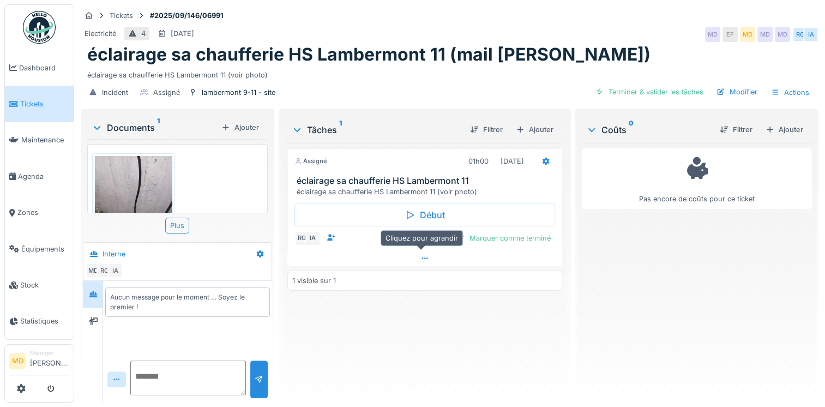
click at [422, 256] on icon at bounding box center [425, 258] width 9 height 7
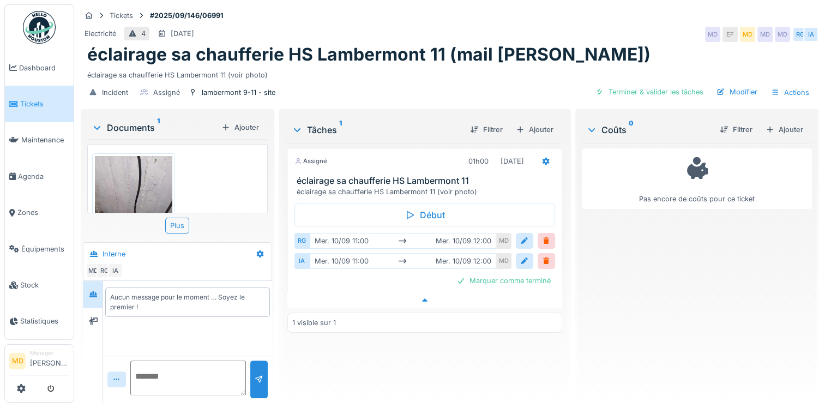
scroll to position [8, 0]
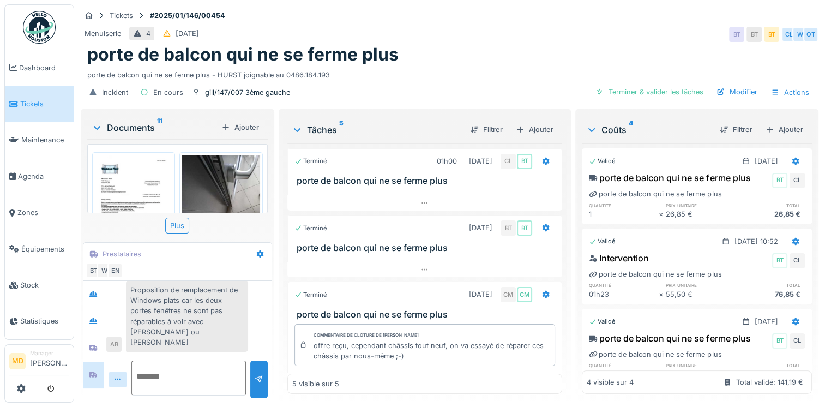
scroll to position [207, 0]
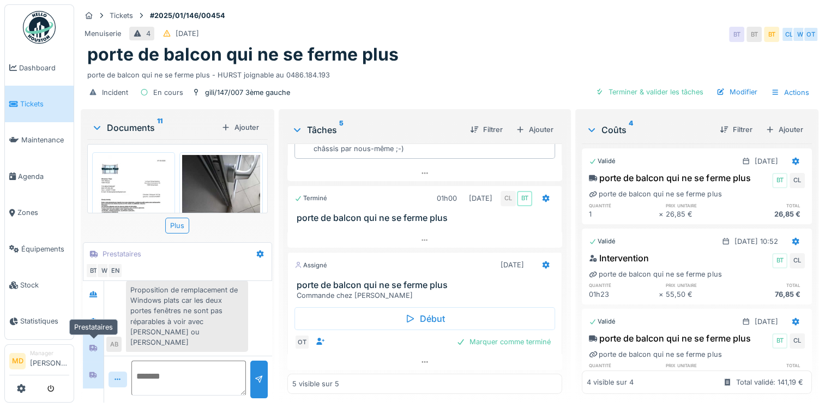
click at [98, 344] on icon at bounding box center [93, 347] width 9 height 7
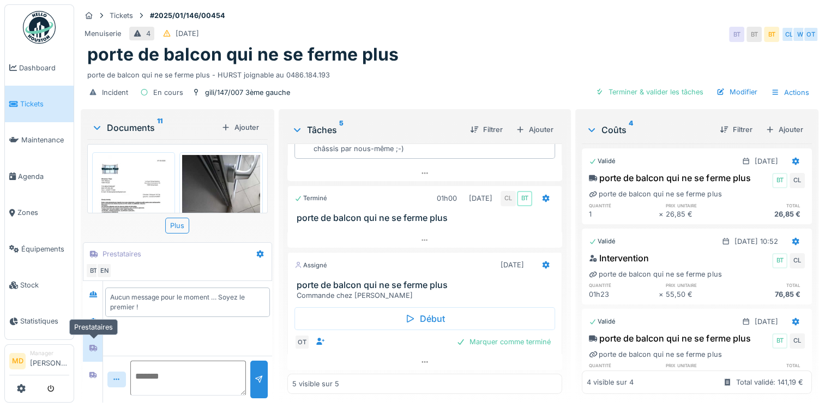
scroll to position [0, 0]
click at [97, 317] on icon at bounding box center [93, 320] width 9 height 7
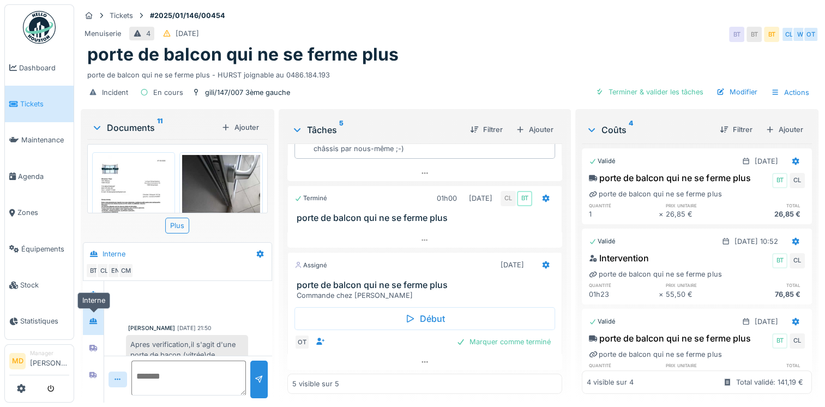
scroll to position [173, 0]
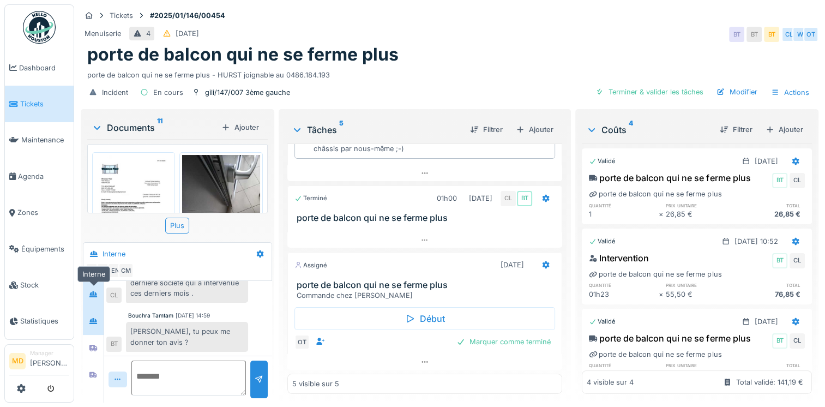
click at [94, 291] on icon at bounding box center [93, 294] width 9 height 7
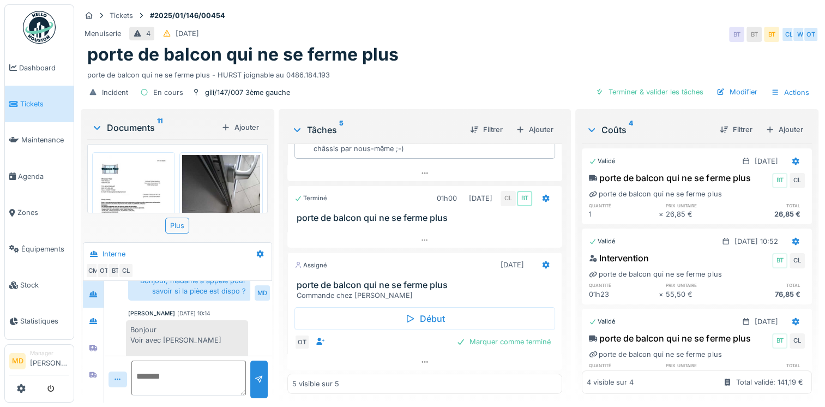
scroll to position [506, 0]
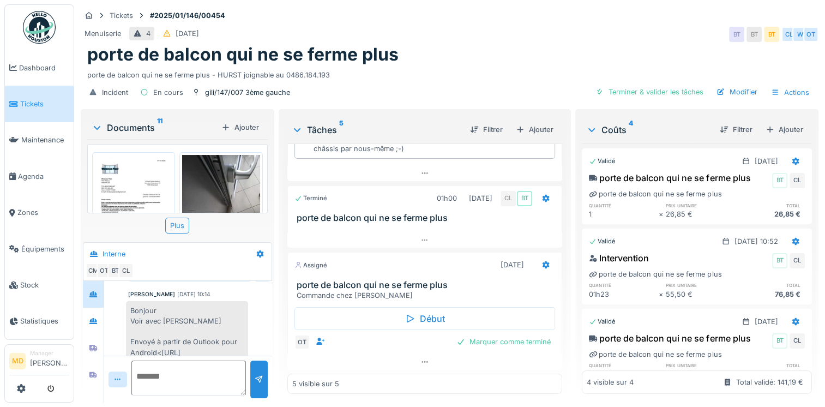
click at [104, 309] on div "Bouchra Tamtam 08/05/2025 11:37 fixé pour lundi 12/05 avec Charef et Omar BT Cé…" at bounding box center [188, 76] width 168 height 602
click at [98, 314] on div at bounding box center [93, 321] width 16 height 14
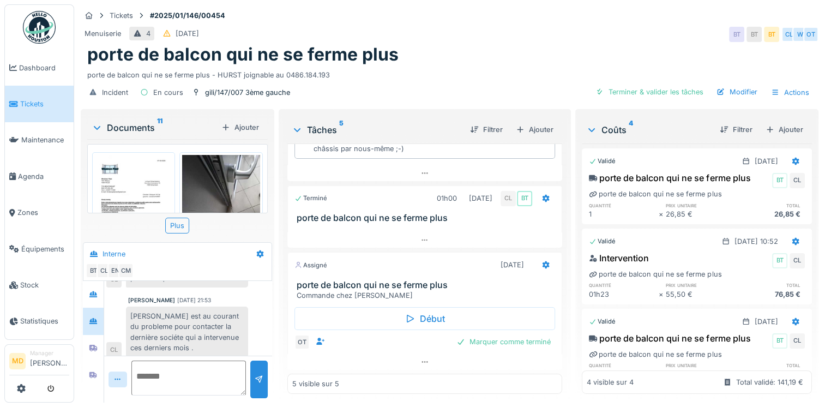
scroll to position [173, 0]
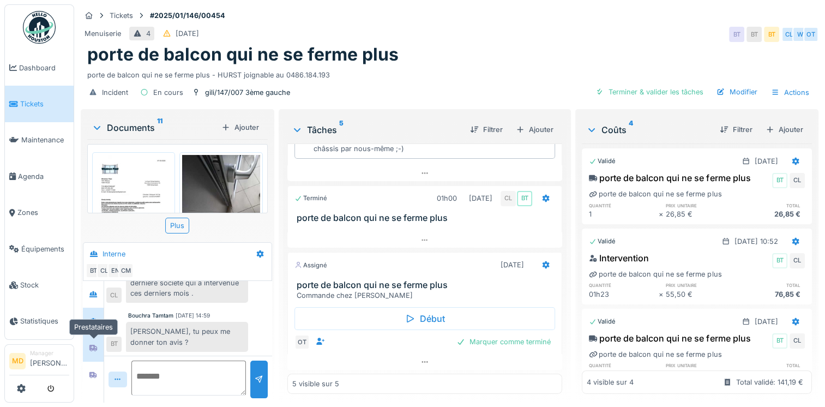
click at [100, 341] on div at bounding box center [93, 348] width 16 height 14
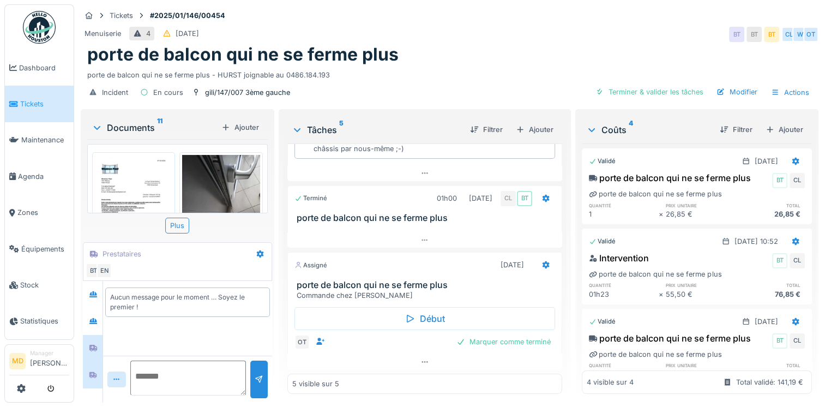
click at [96, 370] on div at bounding box center [93, 375] width 9 height 10
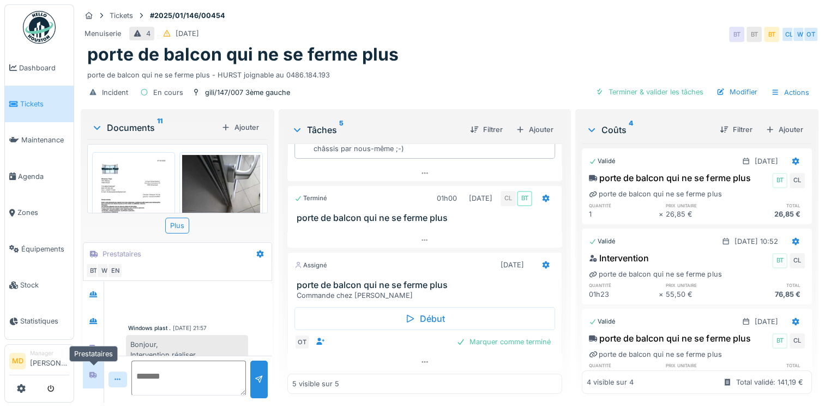
scroll to position [410, 0]
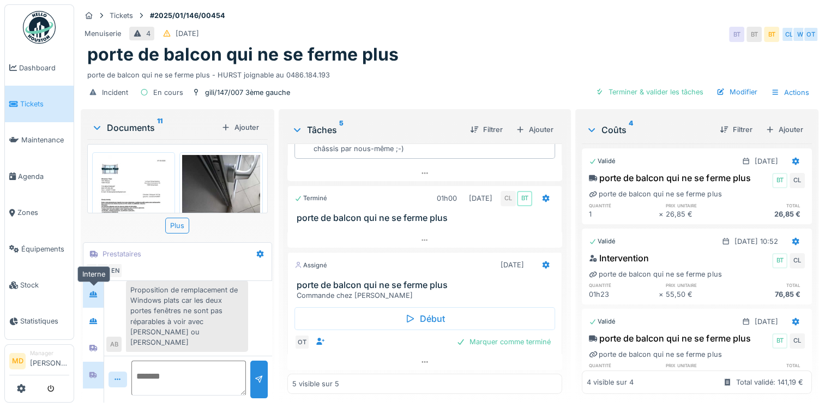
click at [98, 290] on div at bounding box center [93, 294] width 16 height 14
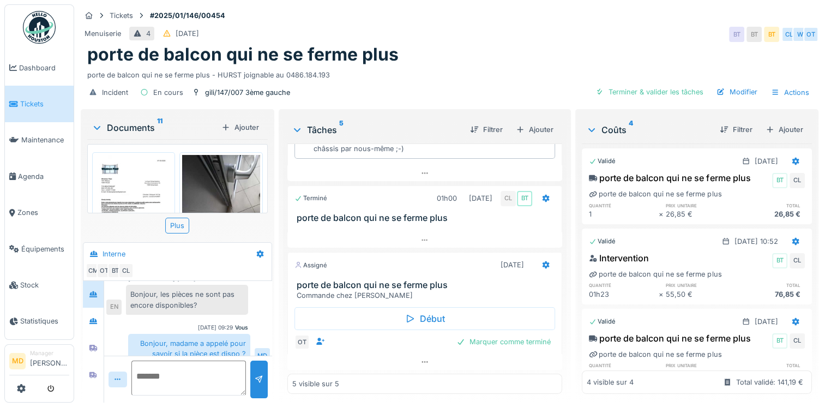
scroll to position [506, 0]
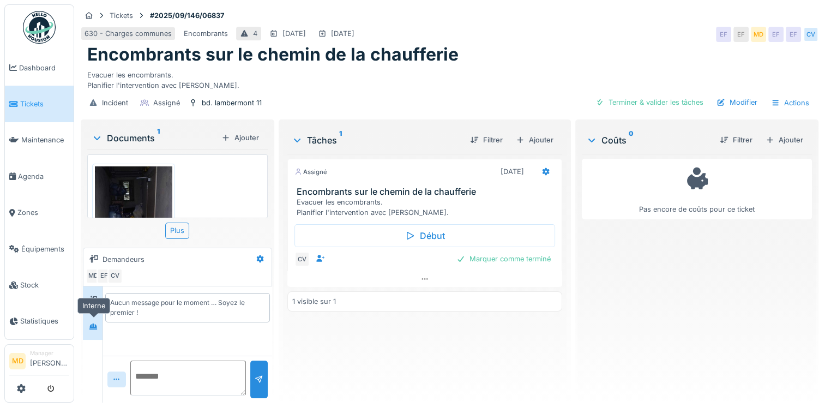
click at [97, 326] on icon at bounding box center [93, 326] width 8 height 6
click at [88, 299] on div at bounding box center [93, 300] width 16 height 14
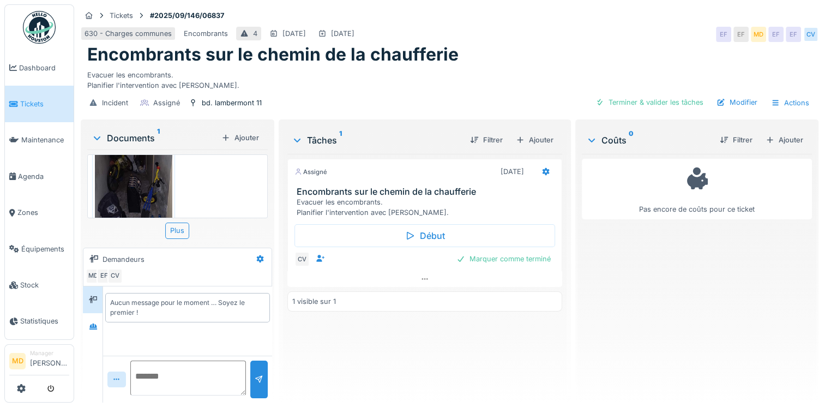
scroll to position [127, 0]
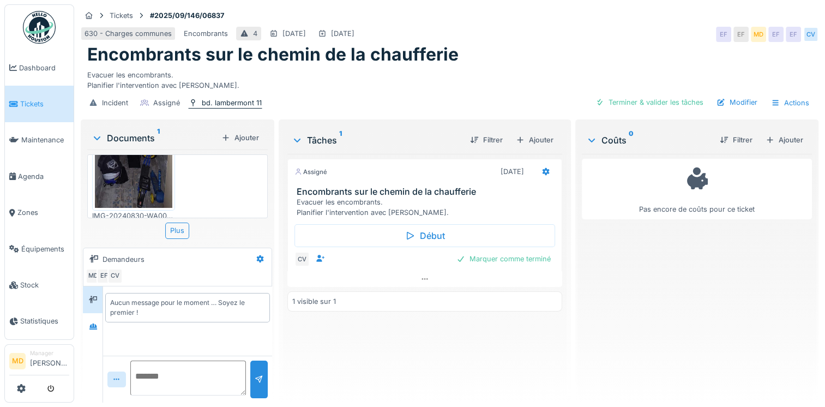
click at [206, 104] on div "bd. lambermont 11" at bounding box center [232, 103] width 60 height 10
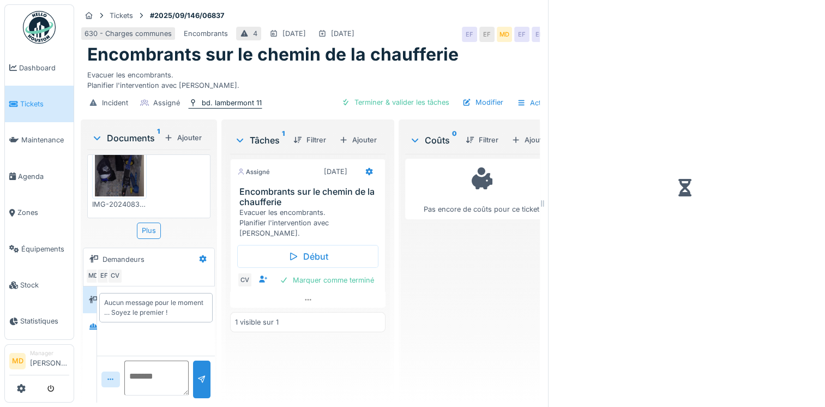
scroll to position [67, 0]
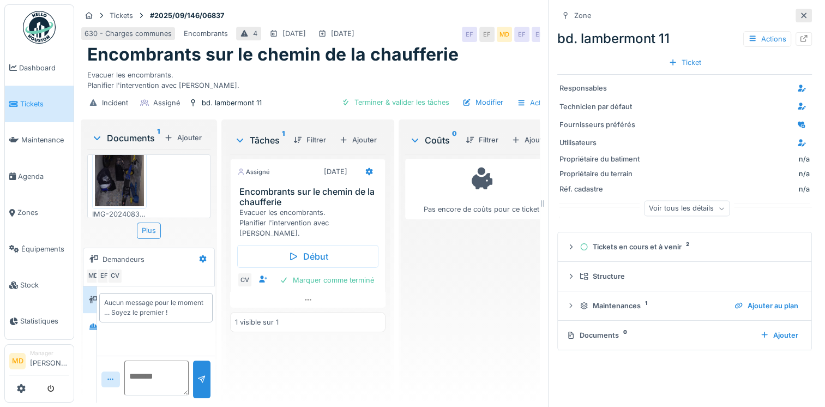
click at [800, 15] on icon at bounding box center [804, 15] width 9 height 7
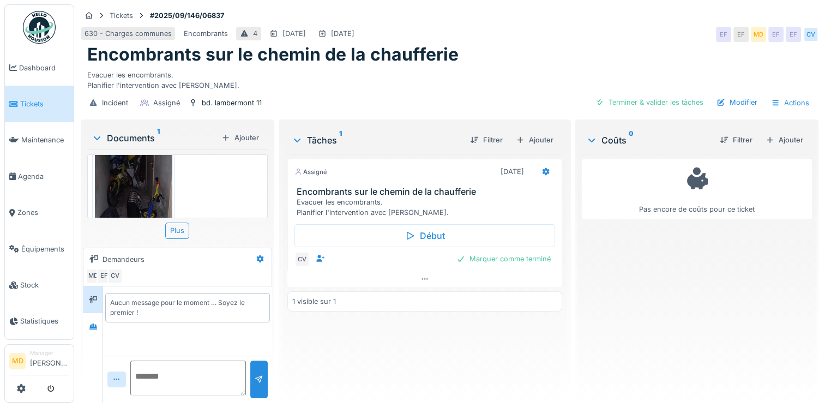
scroll to position [127, 0]
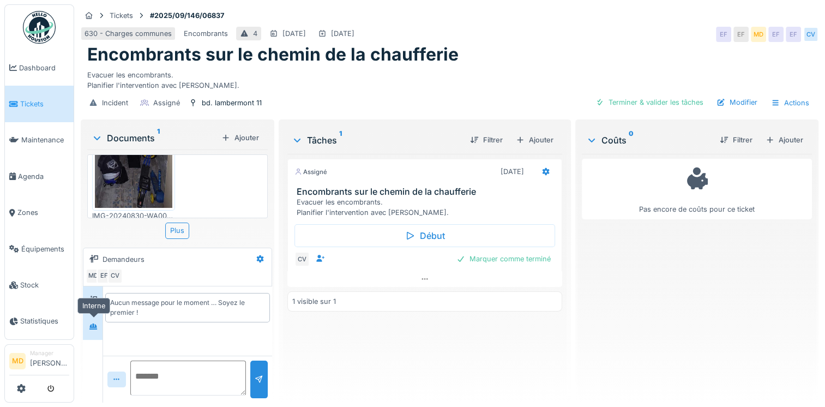
click at [89, 331] on div at bounding box center [93, 326] width 9 height 10
click at [426, 277] on div at bounding box center [424, 279] width 275 height 16
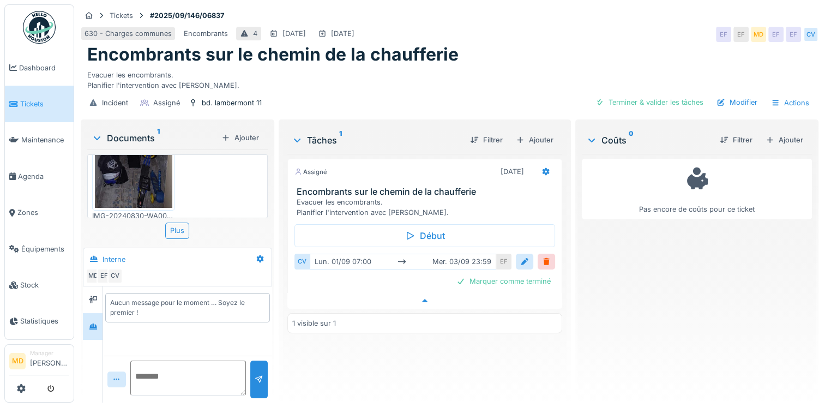
scroll to position [8, 0]
click at [544, 256] on div at bounding box center [546, 261] width 9 height 10
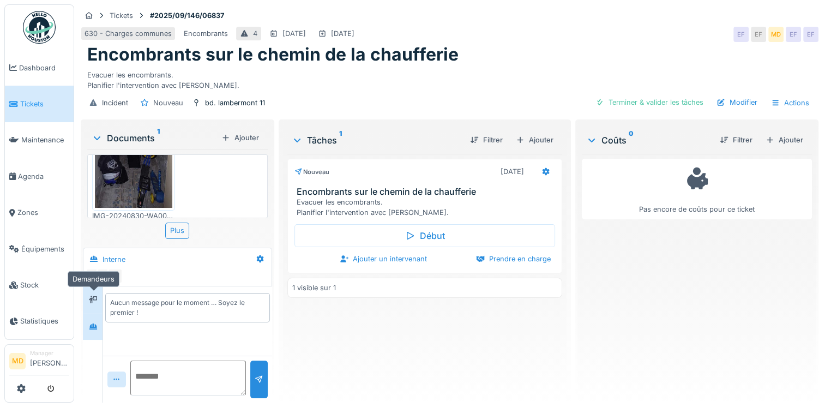
click at [94, 296] on icon at bounding box center [93, 299] width 9 height 7
click at [91, 323] on div at bounding box center [93, 327] width 16 height 14
click at [263, 252] on div at bounding box center [260, 259] width 19 height 16
click at [275, 278] on div "Modifier" at bounding box center [302, 283] width 102 height 16
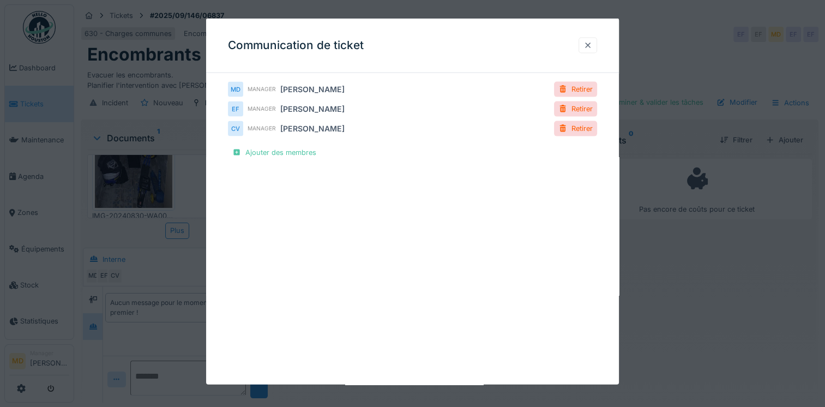
click at [592, 47] on div at bounding box center [588, 45] width 9 height 10
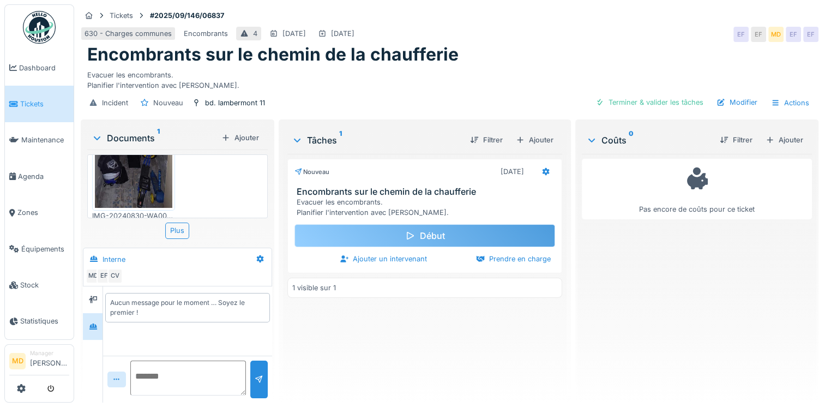
scroll to position [0, 0]
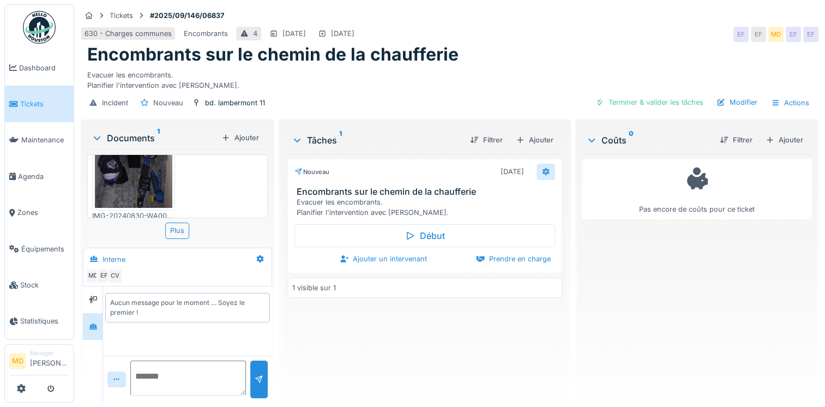
click at [542, 170] on icon at bounding box center [546, 171] width 9 height 7
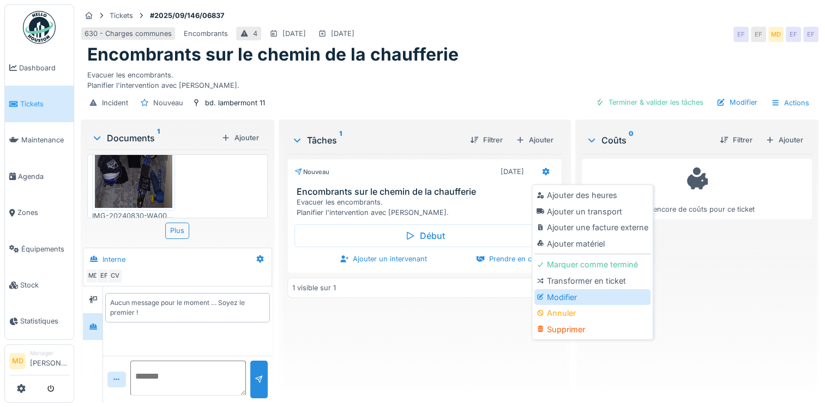
click at [554, 303] on div "Modifier" at bounding box center [592, 297] width 116 height 16
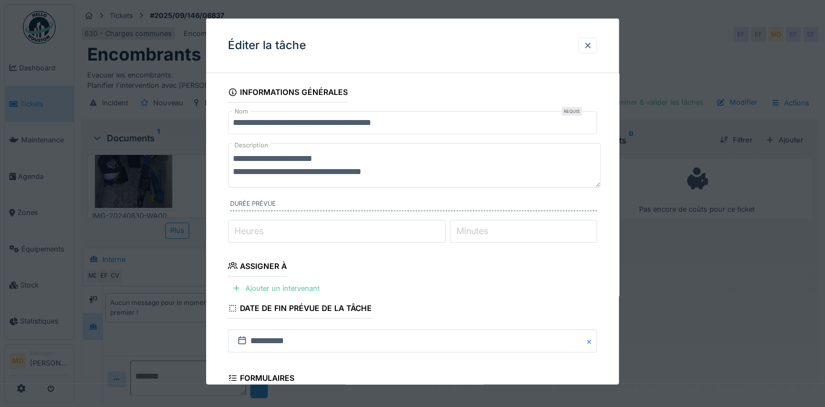
click at [348, 169] on textarea "**********" at bounding box center [414, 165] width 373 height 45
drag, startPoint x: 395, startPoint y: 176, endPoint x: 220, endPoint y: 137, distance: 179.2
click at [220, 137] on div "**********" at bounding box center [412, 320] width 413 height 476
type textarea "*"
click at [482, 162] on textarea "**********" at bounding box center [414, 165] width 373 height 45
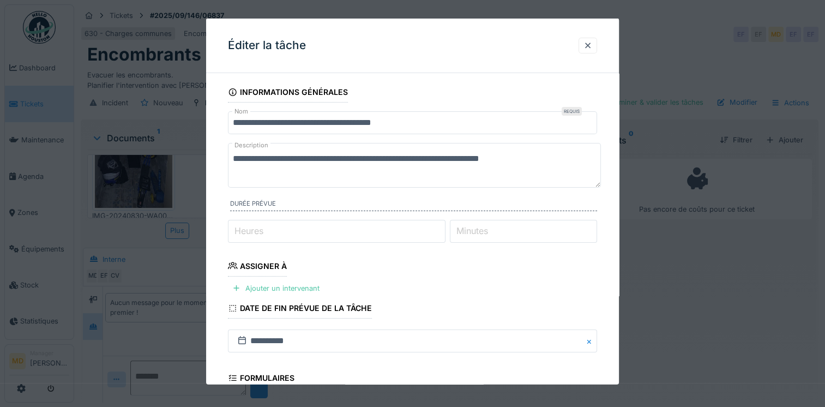
click at [545, 165] on textarea "**********" at bounding box center [414, 165] width 373 height 45
paste textarea "**********"
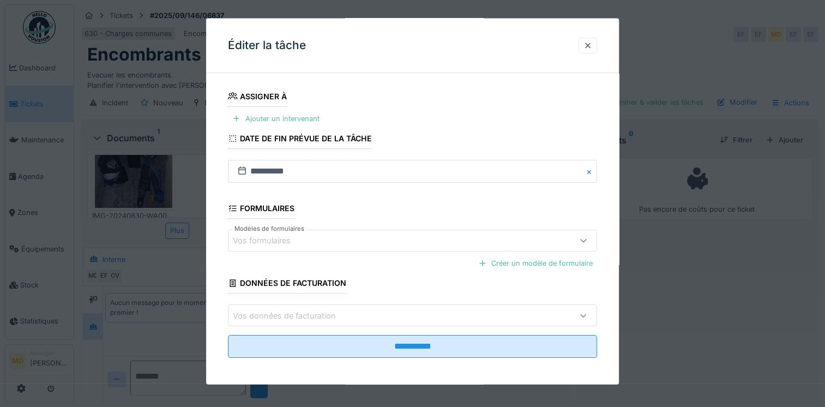
scroll to position [171, 0]
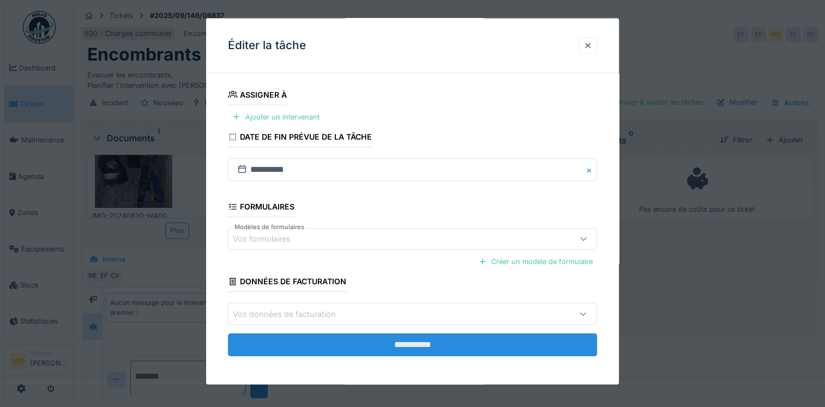
type textarea "**********"
click at [417, 340] on input "**********" at bounding box center [412, 344] width 369 height 23
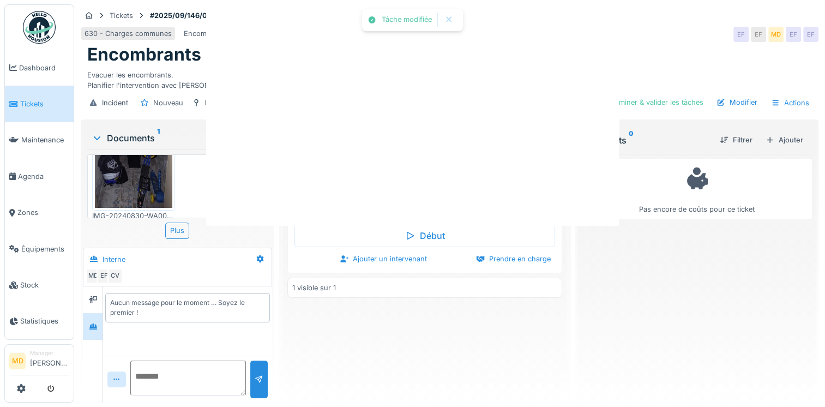
scroll to position [0, 0]
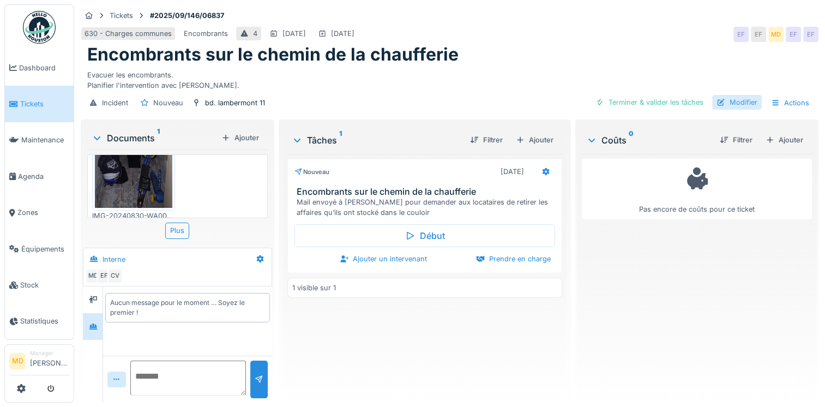
click at [726, 98] on div "Modifier" at bounding box center [737, 102] width 50 height 15
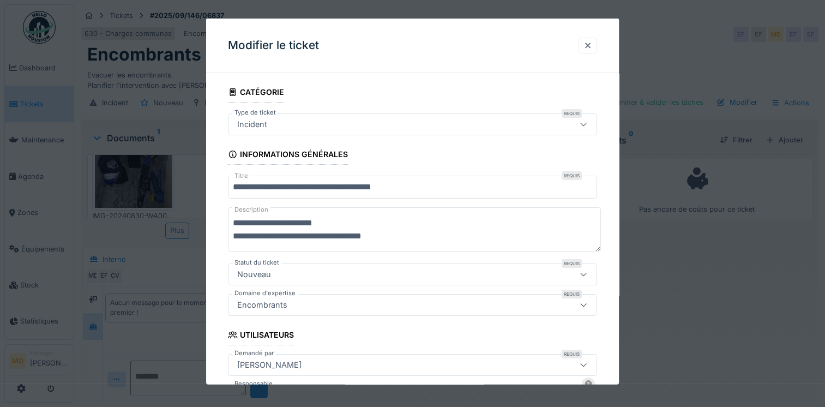
click at [393, 233] on textarea "**********" at bounding box center [414, 229] width 373 height 45
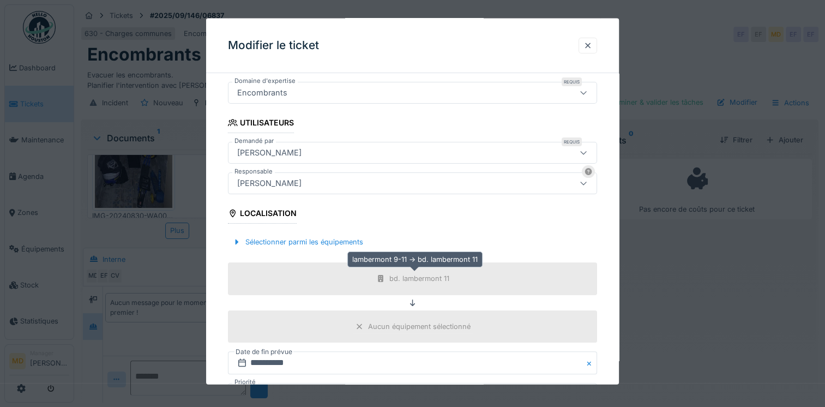
scroll to position [376, 0]
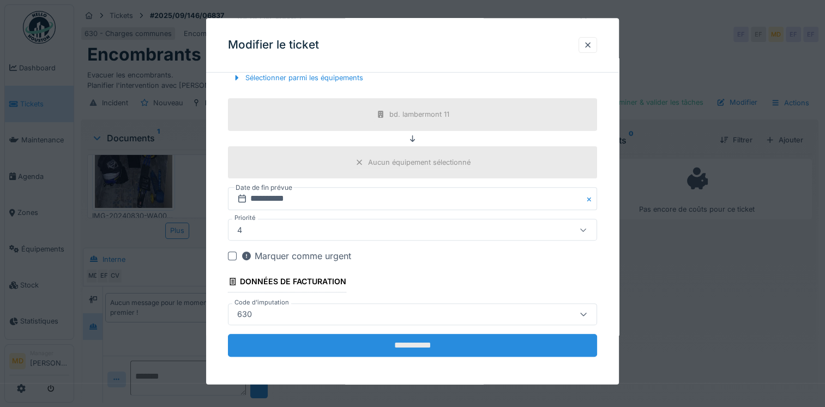
type textarea "**********"
click at [428, 346] on input "**********" at bounding box center [412, 345] width 369 height 23
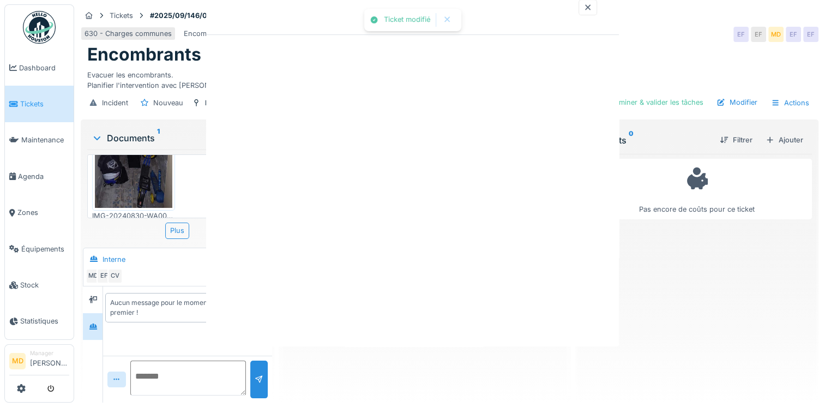
scroll to position [0, 0]
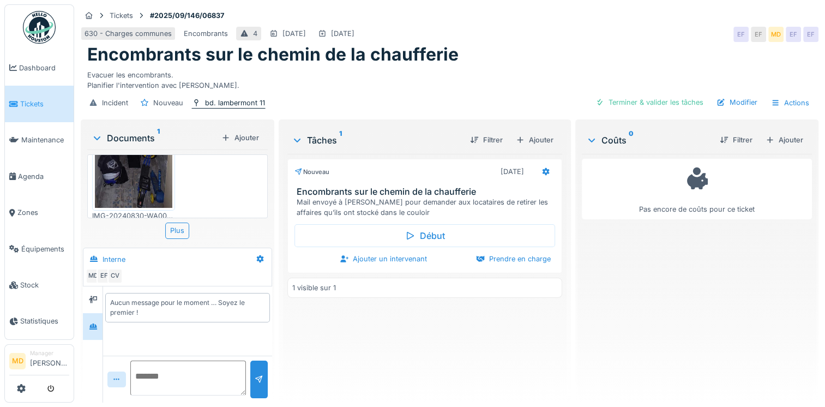
click at [229, 107] on div "bd. lambermont 11" at bounding box center [235, 103] width 60 height 10
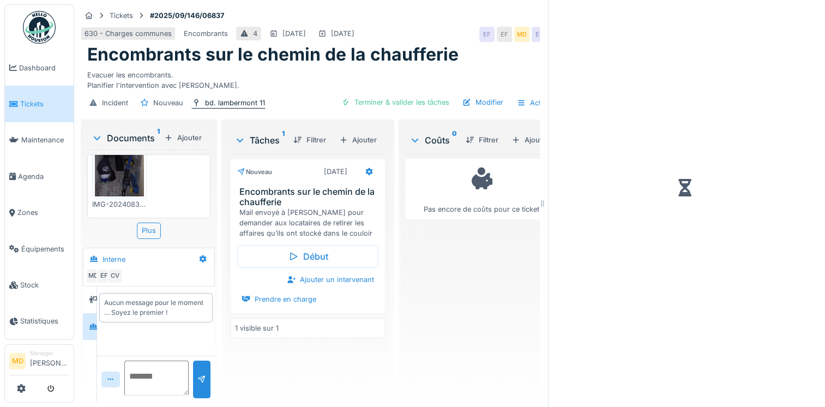
scroll to position [67, 0]
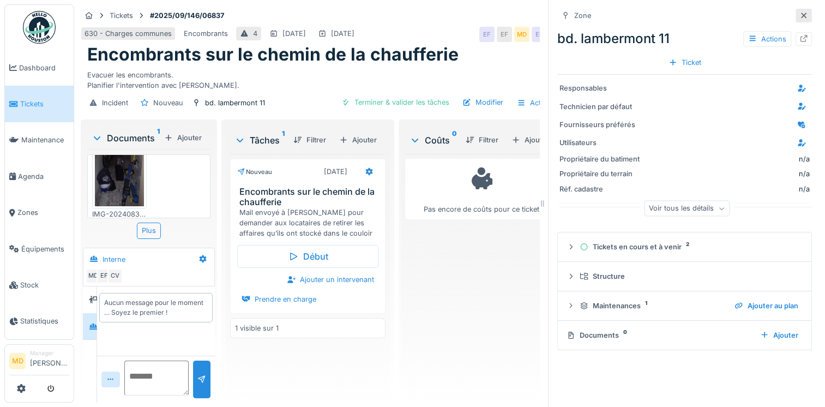
click at [800, 15] on icon at bounding box center [804, 15] width 9 height 7
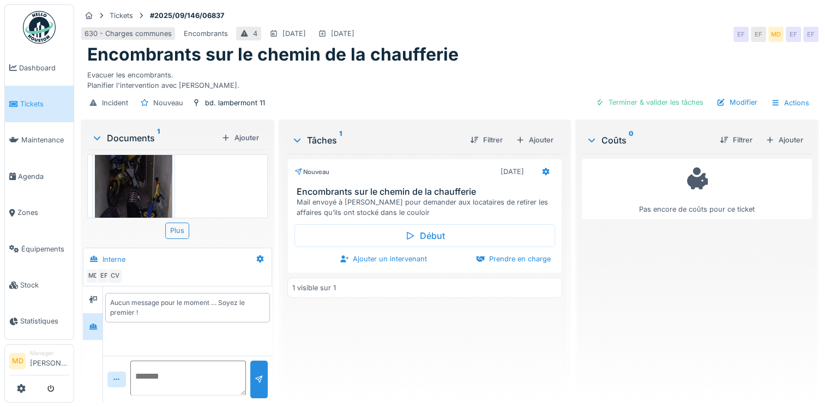
scroll to position [127, 0]
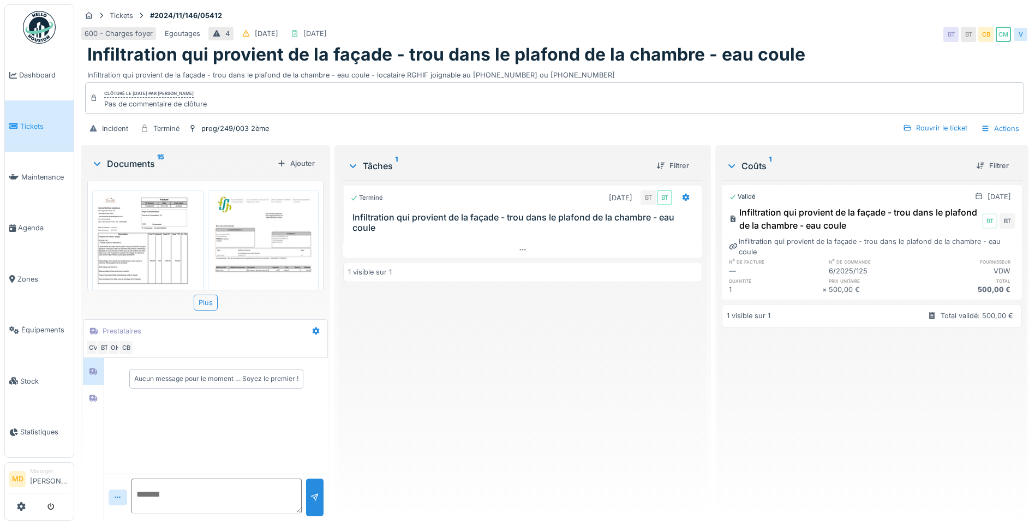
click at [155, 230] on img at bounding box center [148, 261] width 106 height 137
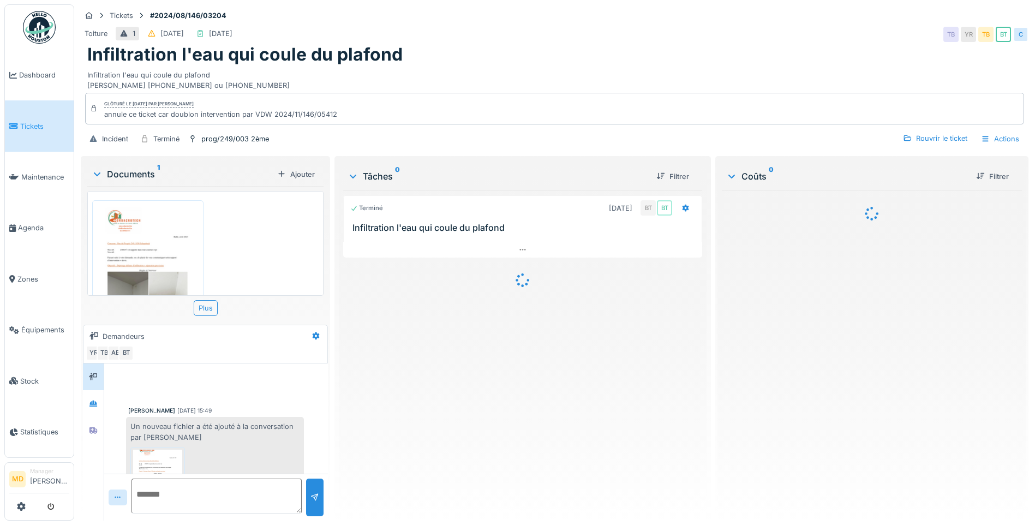
scroll to position [351, 0]
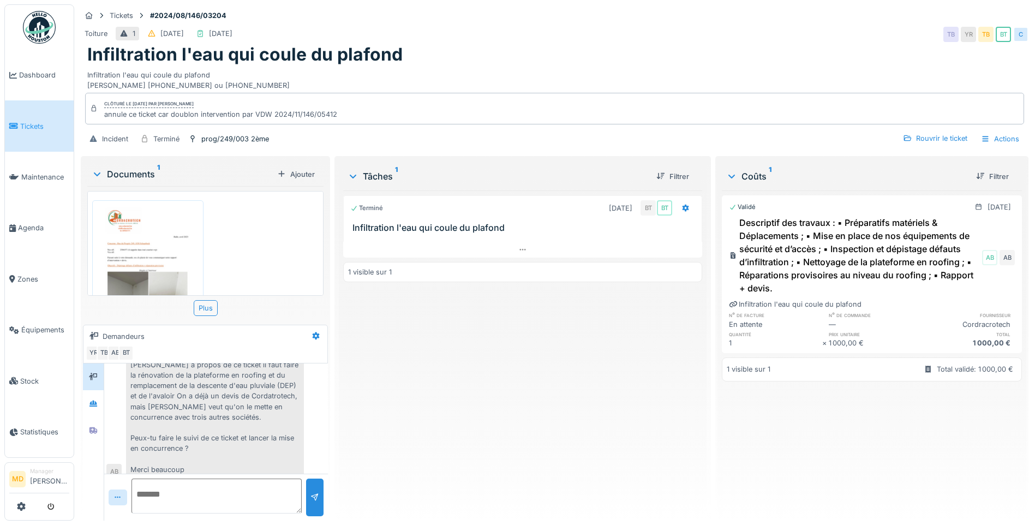
click at [171, 226] on img at bounding box center [148, 277] width 106 height 149
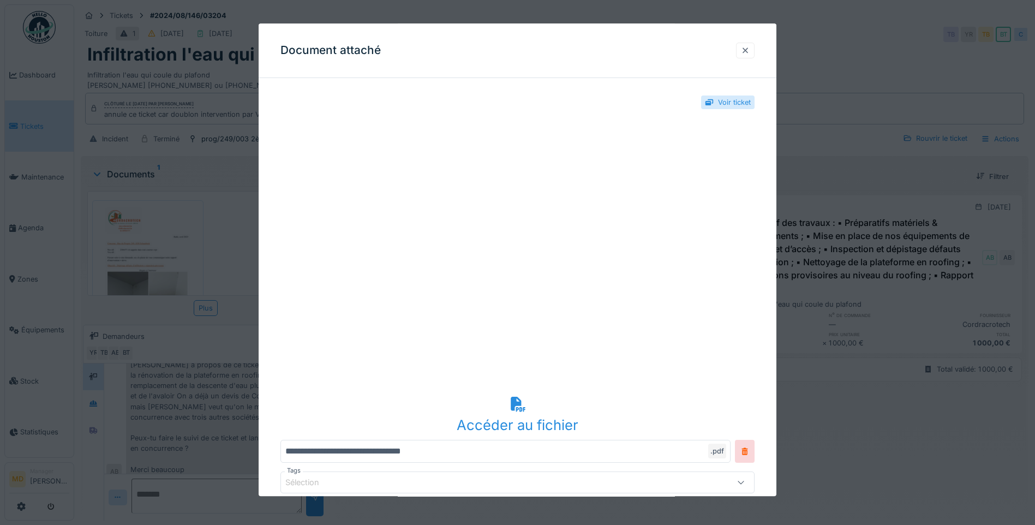
click at [754, 53] on div at bounding box center [745, 51] width 19 height 16
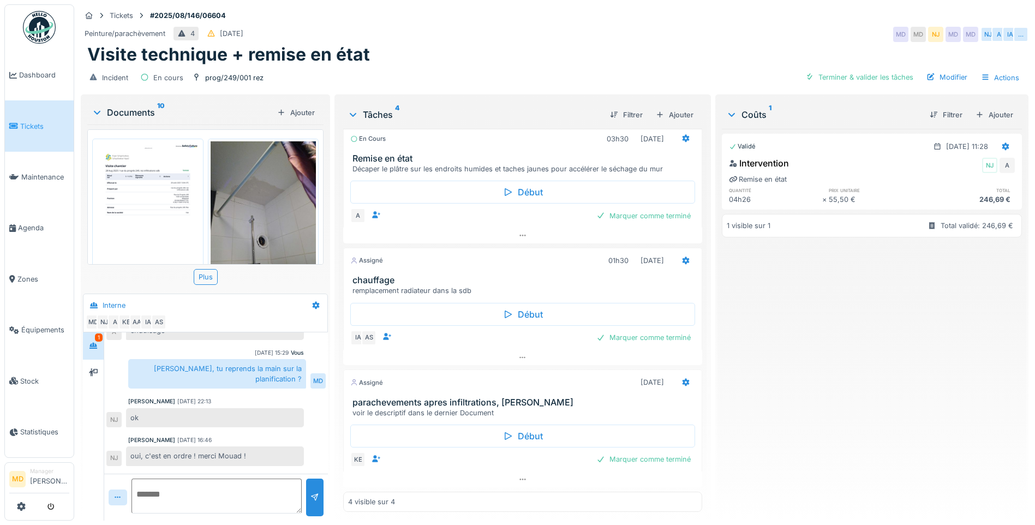
scroll to position [291, 0]
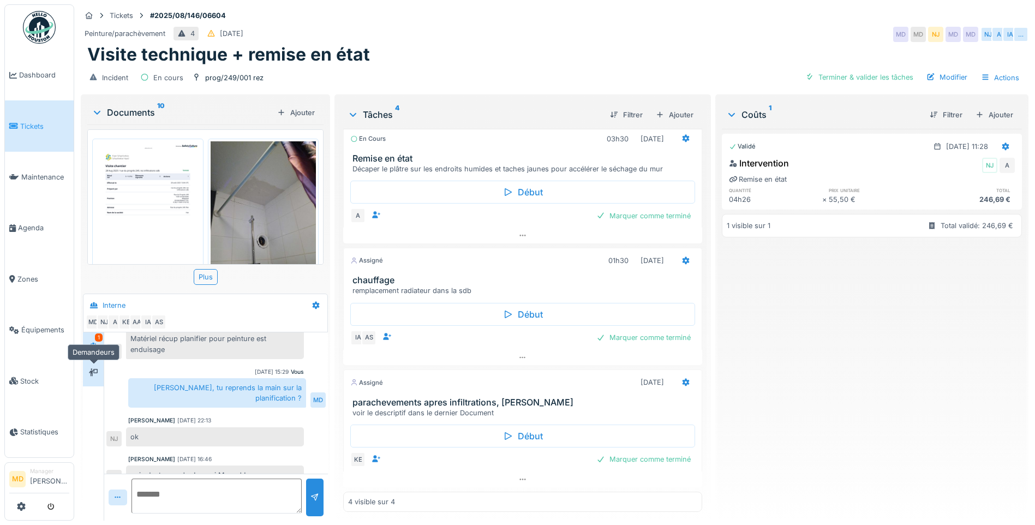
click at [93, 369] on icon at bounding box center [93, 373] width 9 height 8
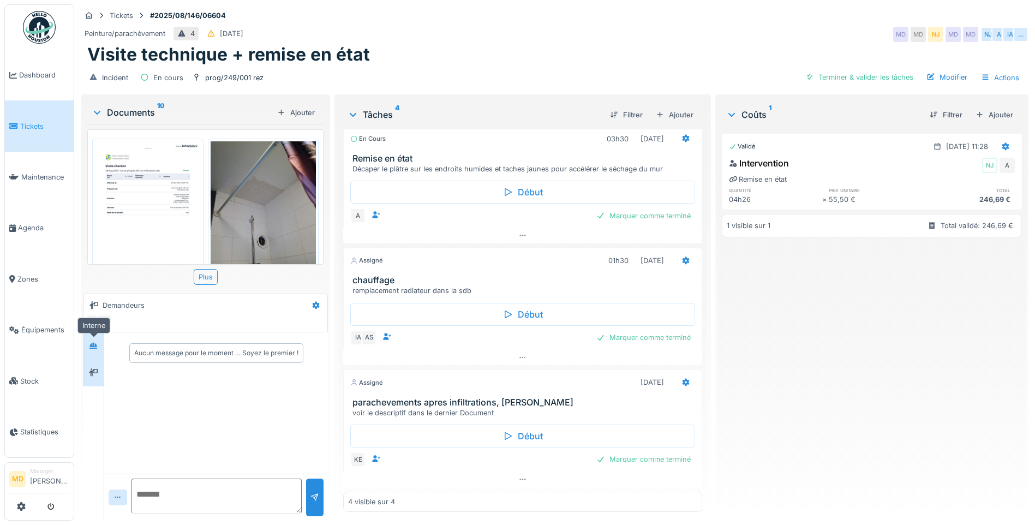
click at [93, 343] on icon at bounding box center [93, 346] width 8 height 6
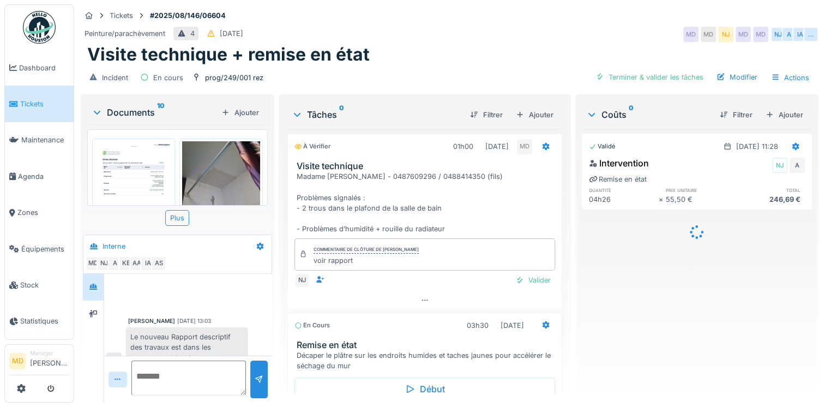
scroll to position [477, 0]
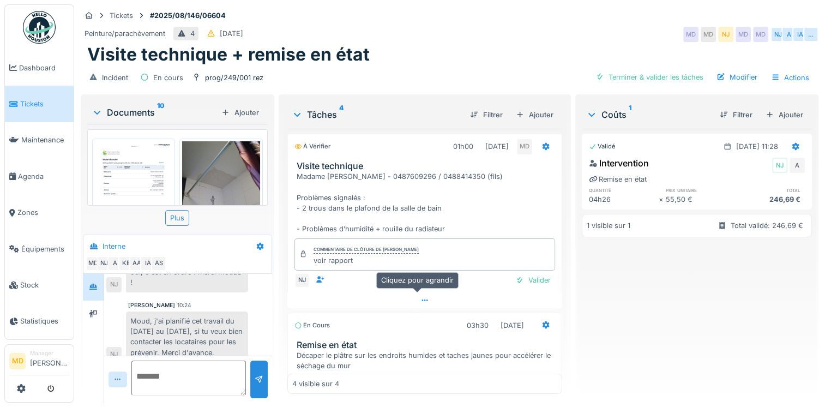
click at [421, 297] on icon at bounding box center [425, 300] width 9 height 7
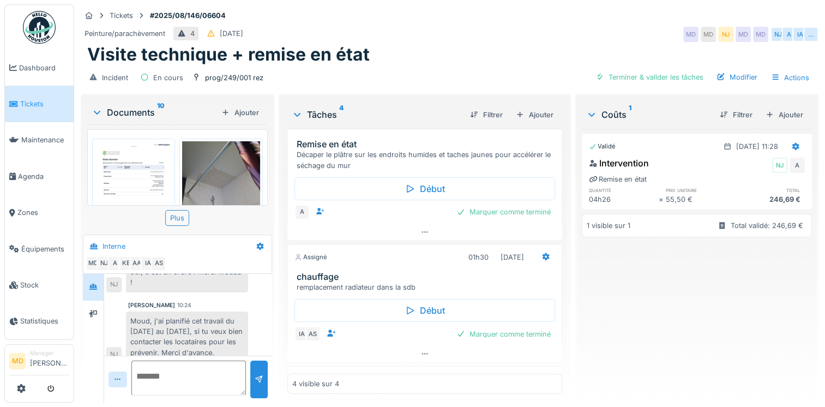
scroll to position [277, 0]
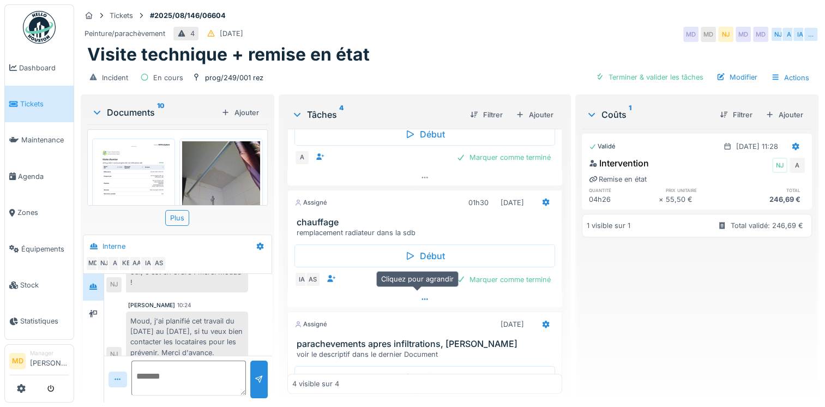
click at [422, 291] on div at bounding box center [424, 299] width 275 height 16
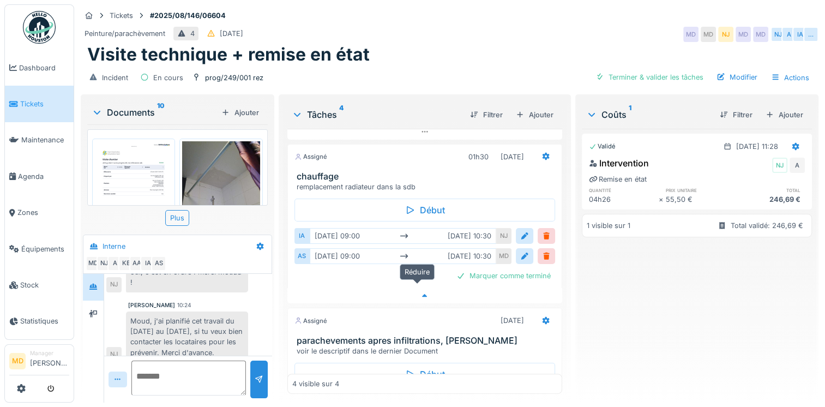
scroll to position [377, 0]
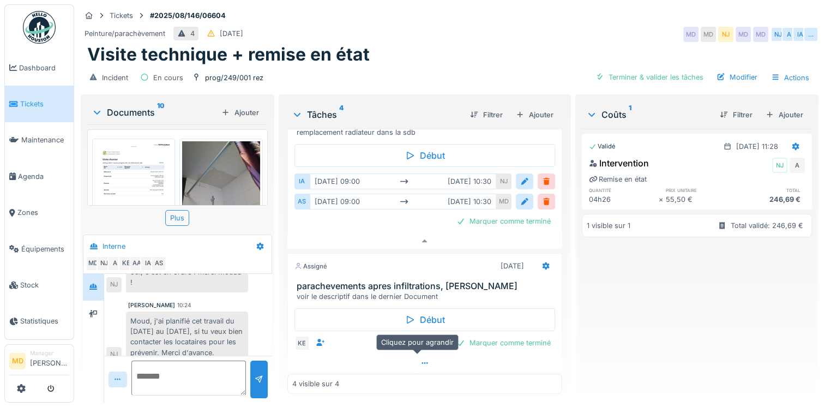
click at [422, 355] on div at bounding box center [424, 363] width 275 height 16
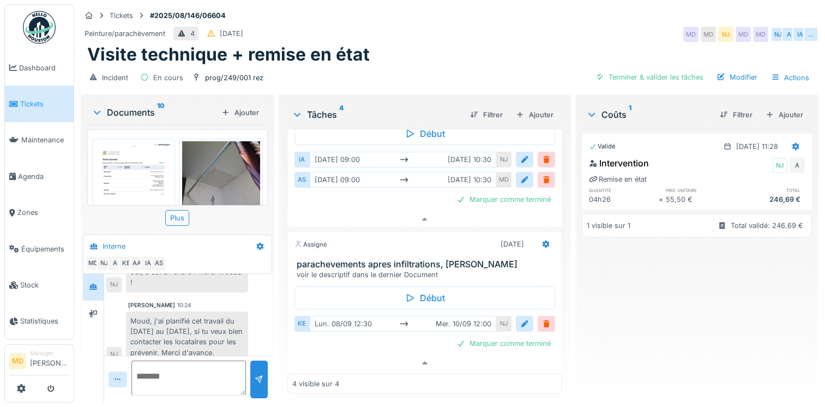
scroll to position [0, 0]
click at [141, 180] on img at bounding box center [133, 196] width 77 height 110
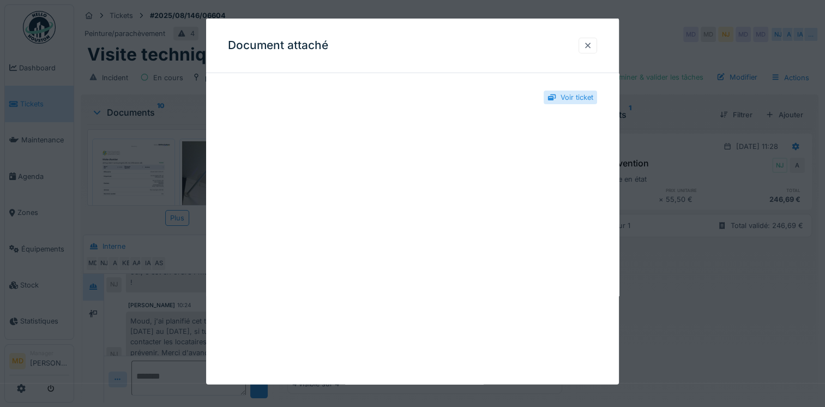
click at [590, 49] on div at bounding box center [588, 45] width 9 height 10
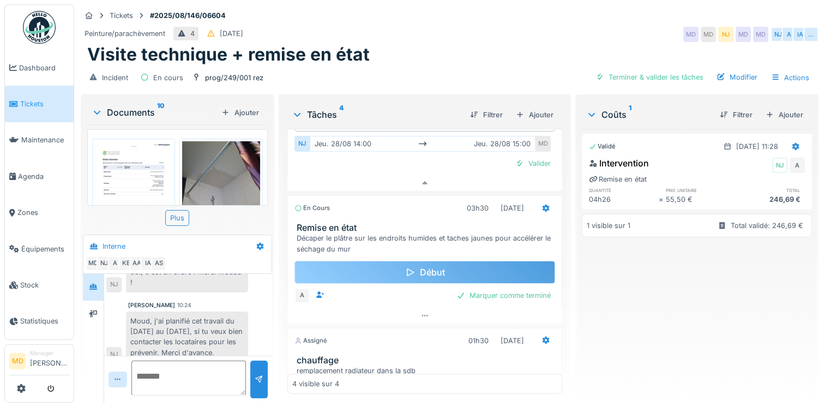
scroll to position [164, 0]
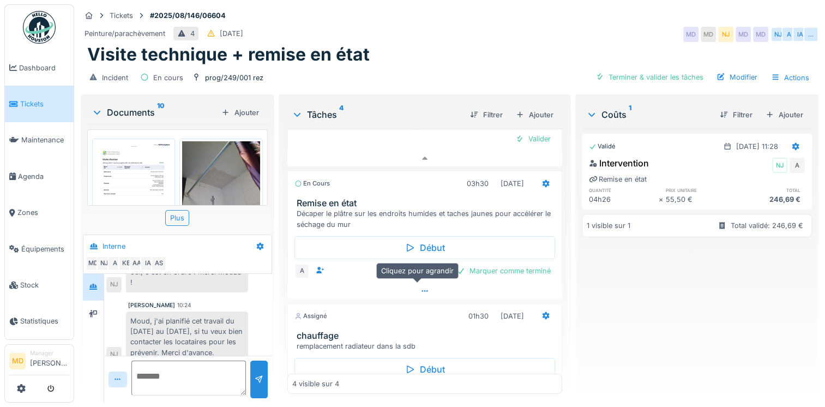
click at [421, 287] on icon at bounding box center [425, 290] width 9 height 7
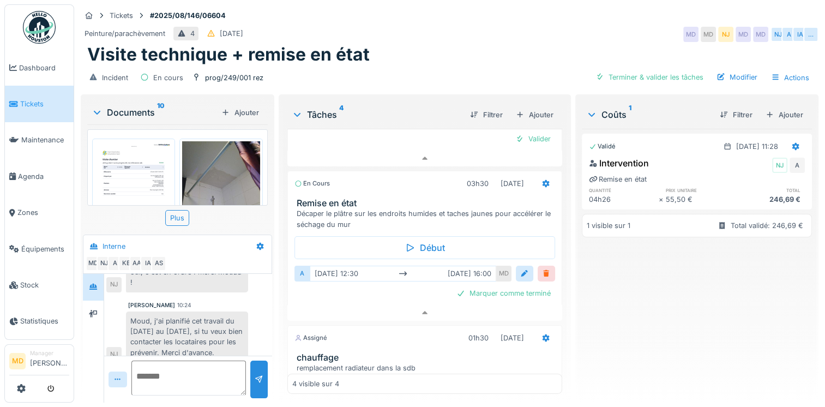
click at [542, 268] on div at bounding box center [546, 273] width 9 height 10
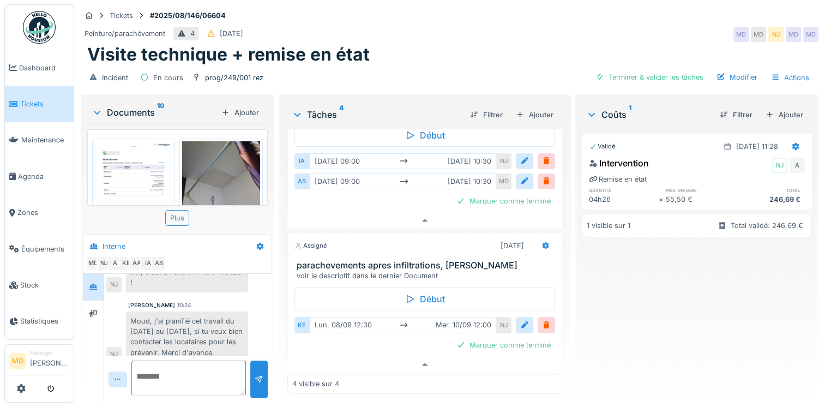
scroll to position [385, 0]
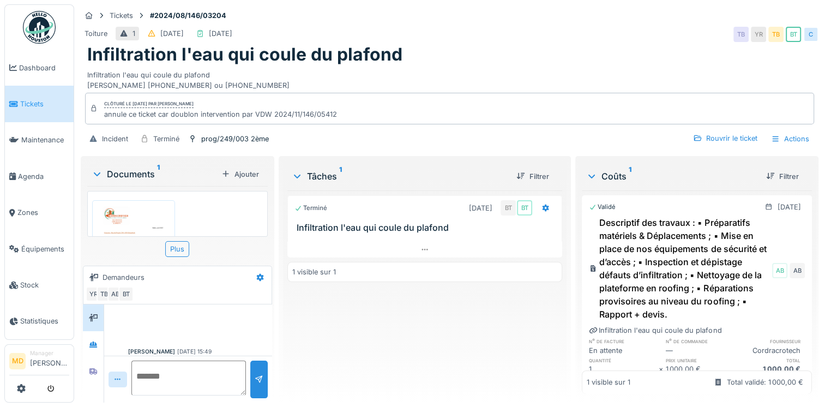
scroll to position [349, 0]
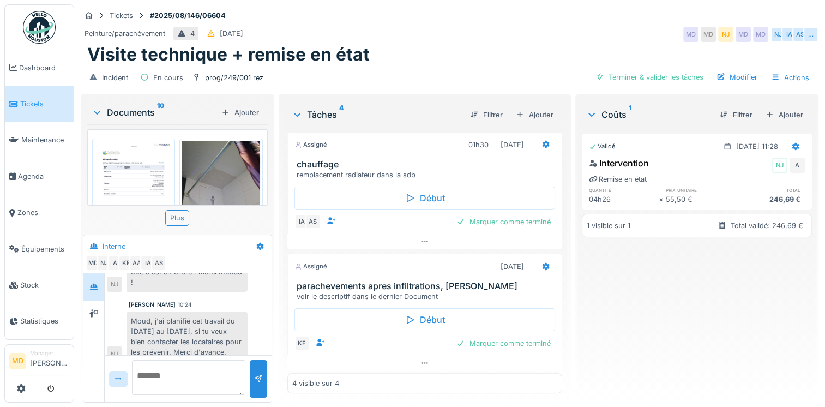
scroll to position [8, 0]
click at [421, 359] on icon at bounding box center [425, 362] width 9 height 7
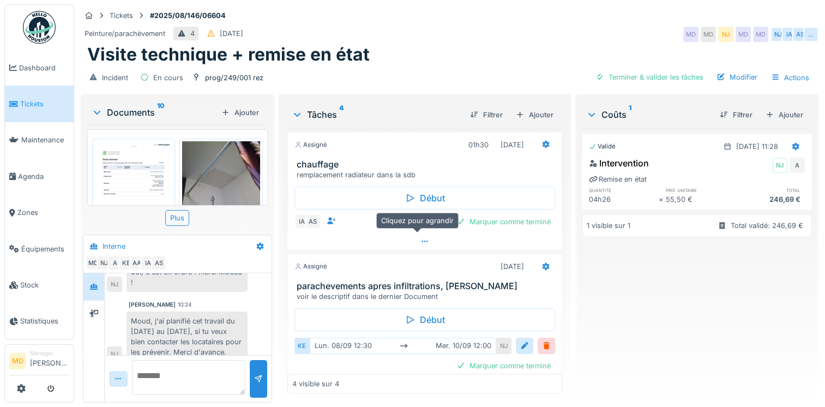
click at [421, 238] on icon at bounding box center [425, 241] width 9 height 7
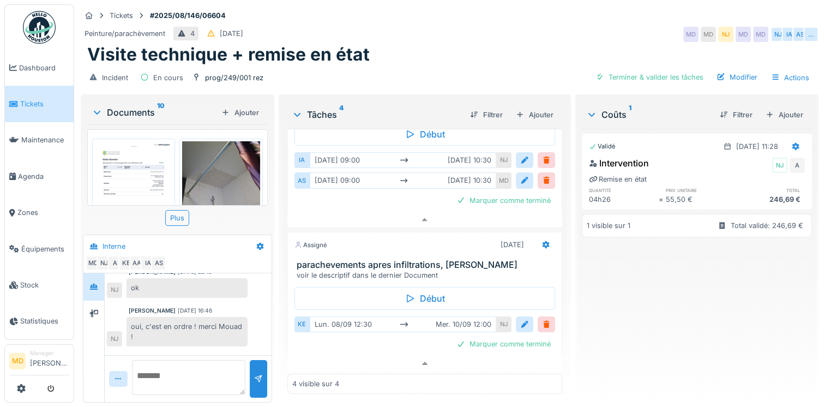
scroll to position [477, 0]
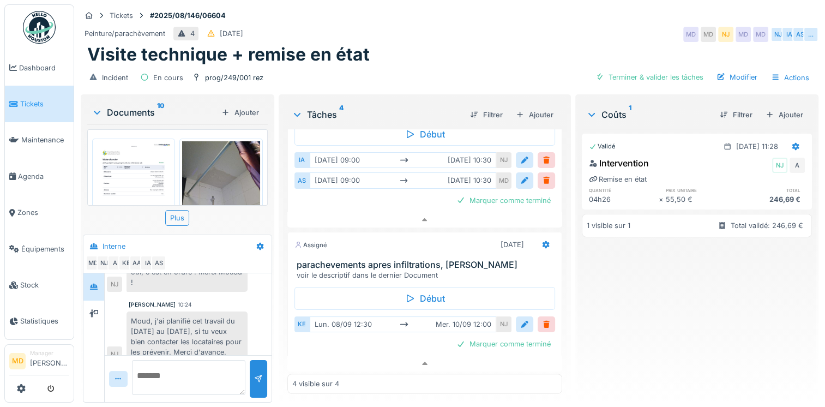
click at [187, 374] on textarea at bounding box center [188, 377] width 113 height 35
type textarea "*"
click at [192, 381] on textarea "**********" at bounding box center [188, 377] width 113 height 35
click at [196, 364] on textarea "**********" at bounding box center [188, 377] width 113 height 35
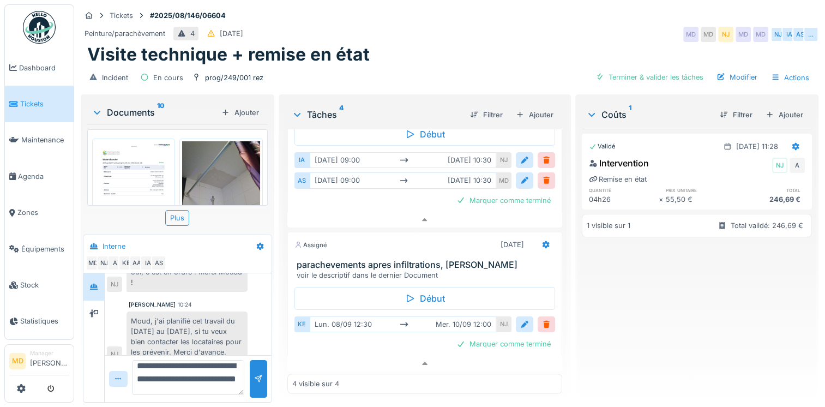
click at [205, 379] on textarea "**********" at bounding box center [188, 377] width 112 height 35
type textarea "**********"
click at [260, 374] on div at bounding box center [258, 379] width 9 height 10
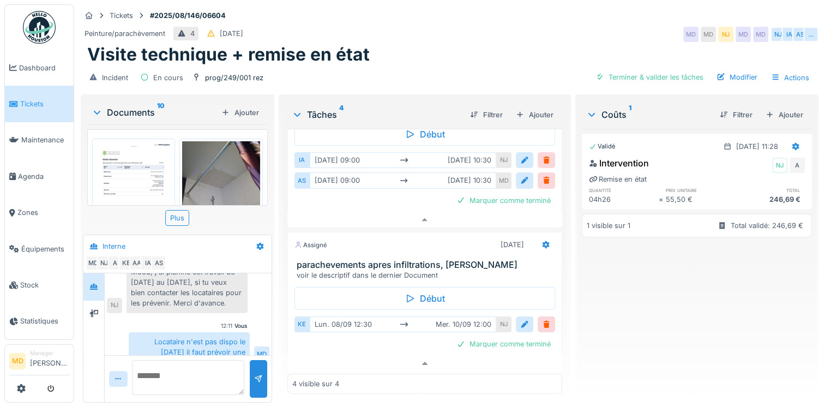
click at [224, 365] on textarea at bounding box center [188, 377] width 112 height 35
type textarea "**********"
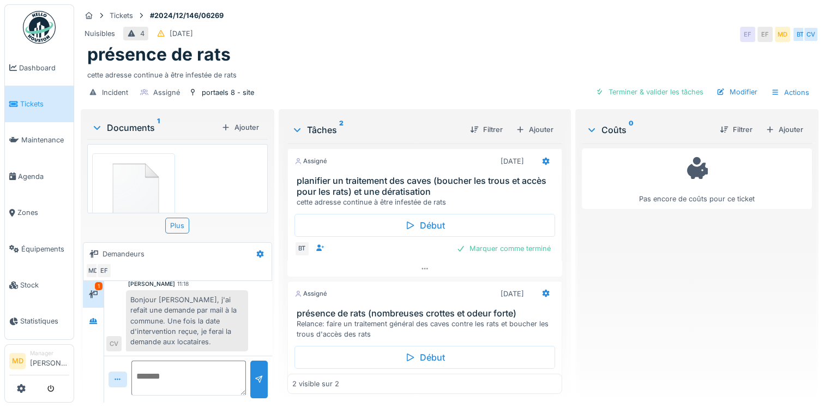
scroll to position [8, 0]
click at [95, 289] on div at bounding box center [93, 294] width 9 height 10
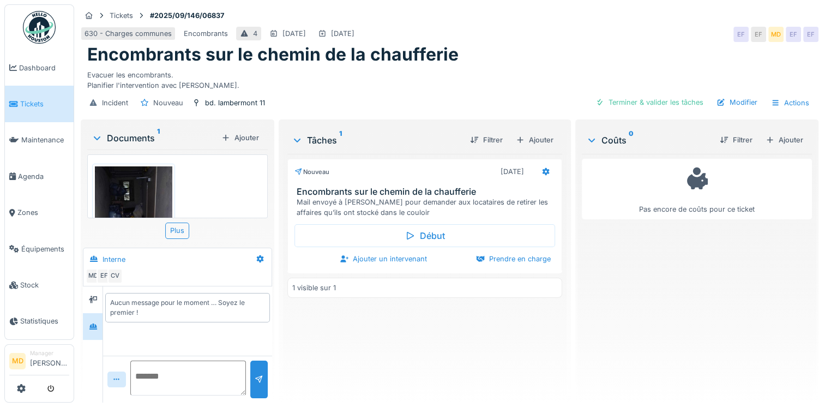
scroll to position [127, 0]
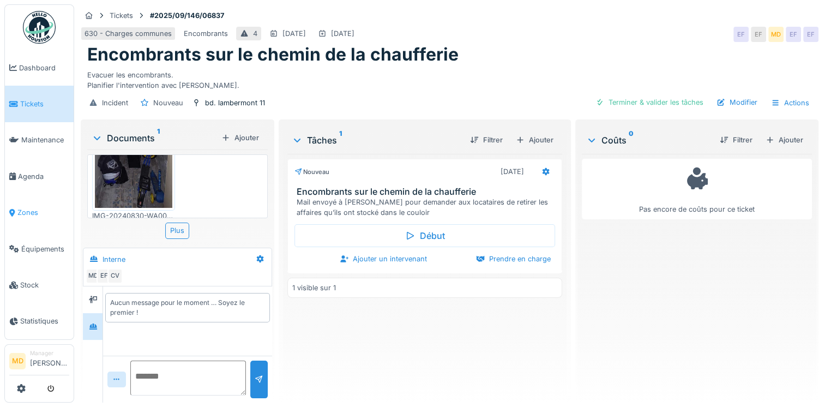
click at [31, 201] on link "Zones" at bounding box center [39, 213] width 69 height 36
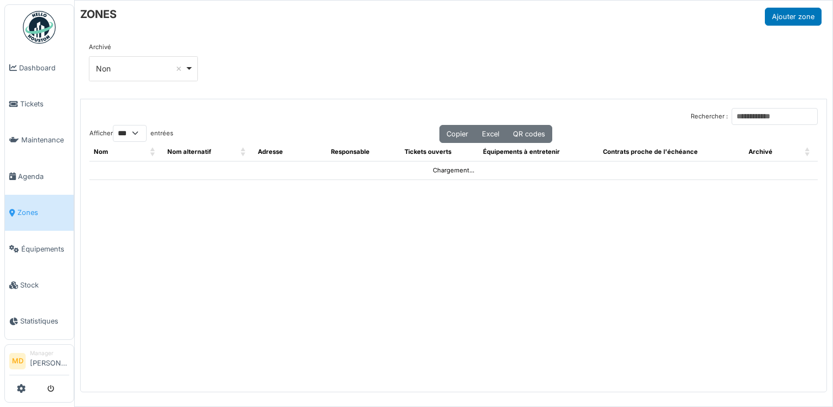
select select "***"
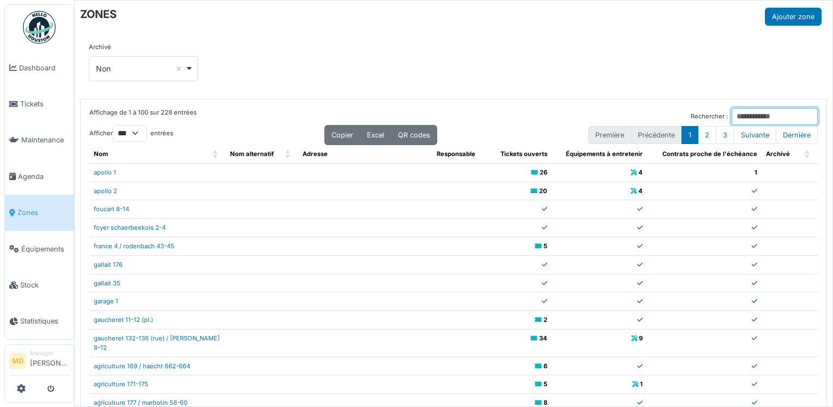
click at [742, 118] on input "Rechercher :" at bounding box center [775, 116] width 86 height 17
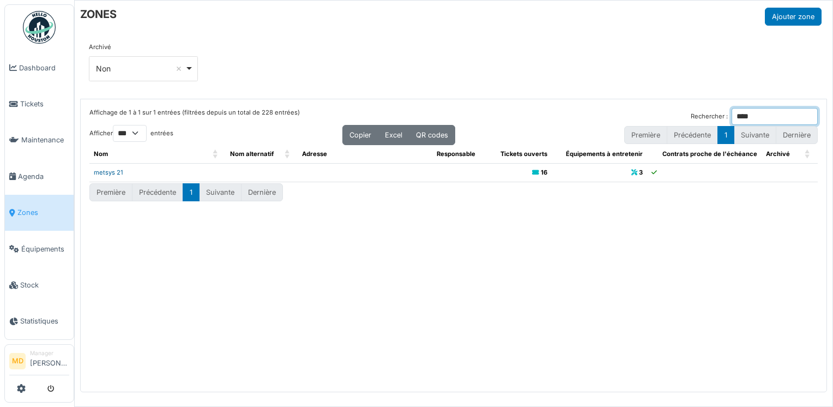
type input "****"
click at [121, 175] on link "metsys 21" at bounding box center [108, 173] width 29 height 8
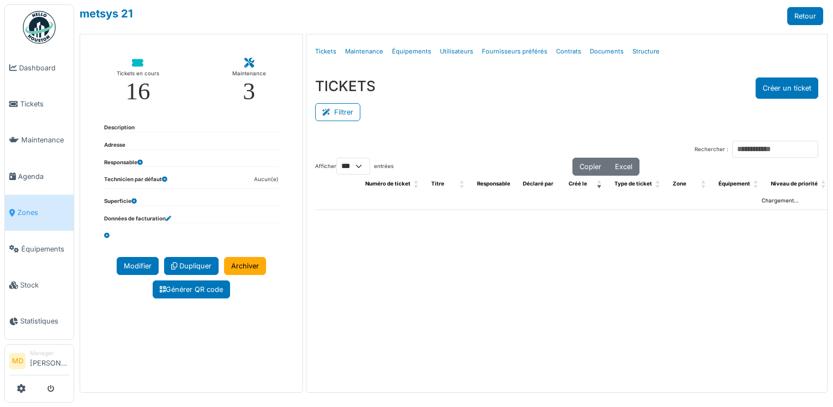
select select "***"
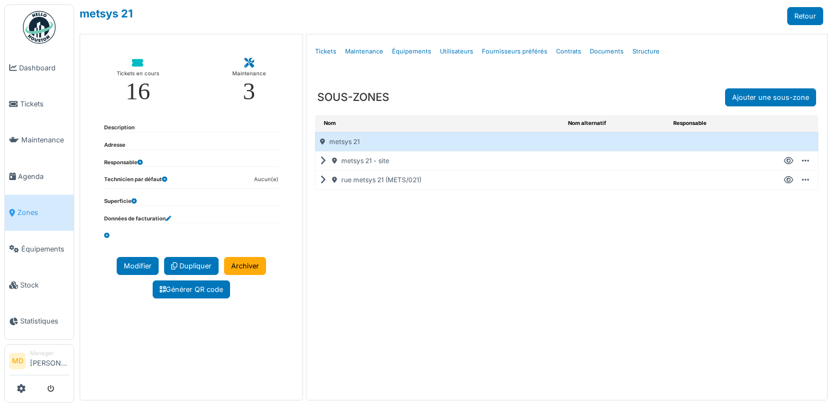
click at [322, 180] on icon at bounding box center [325, 180] width 10 height 1
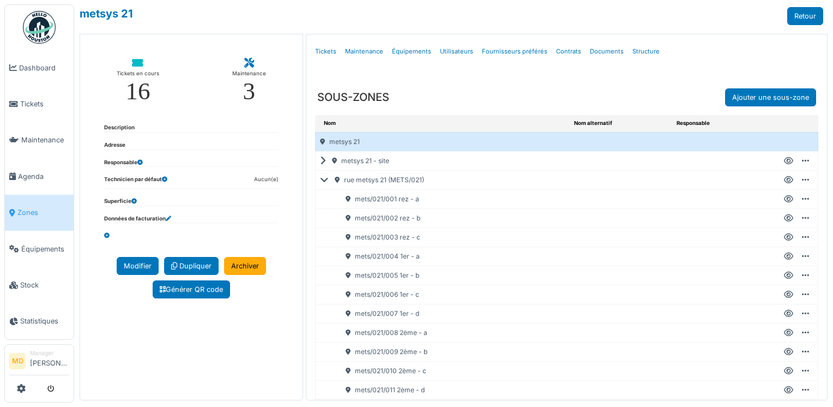
scroll to position [205, 0]
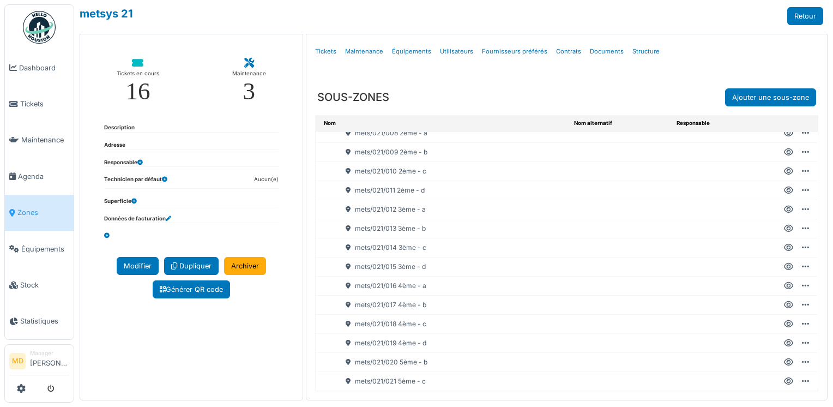
click at [784, 305] on icon at bounding box center [788, 305] width 9 height 1
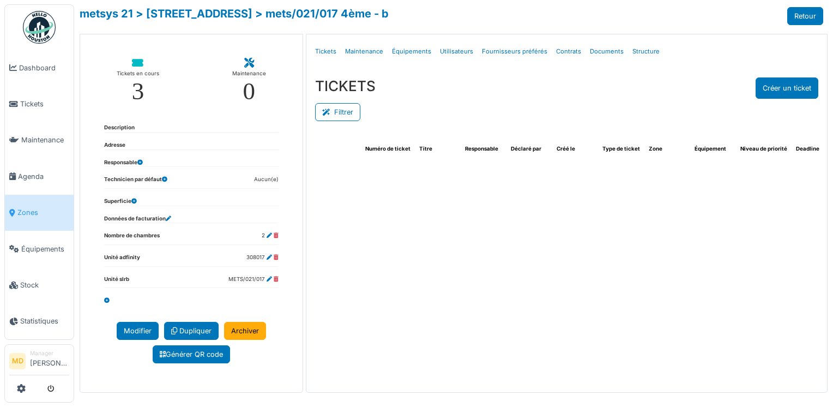
select select "***"
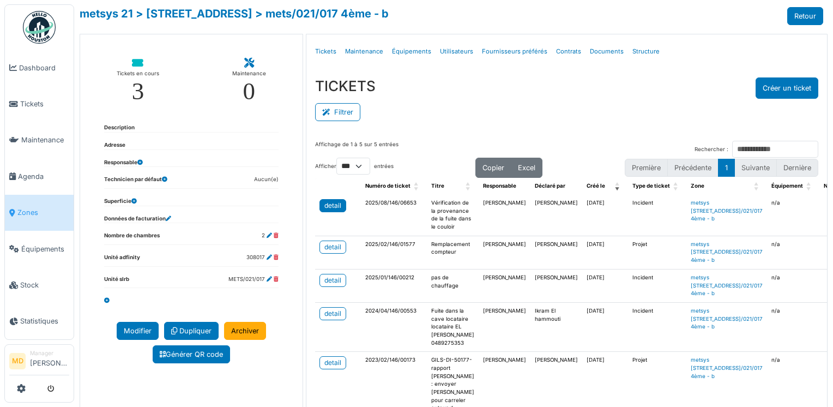
click at [337, 205] on div "detail" at bounding box center [333, 206] width 17 height 10
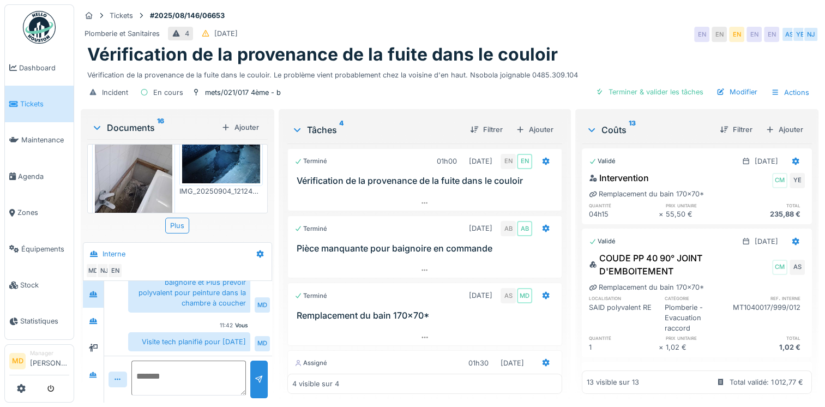
scroll to position [382, 0]
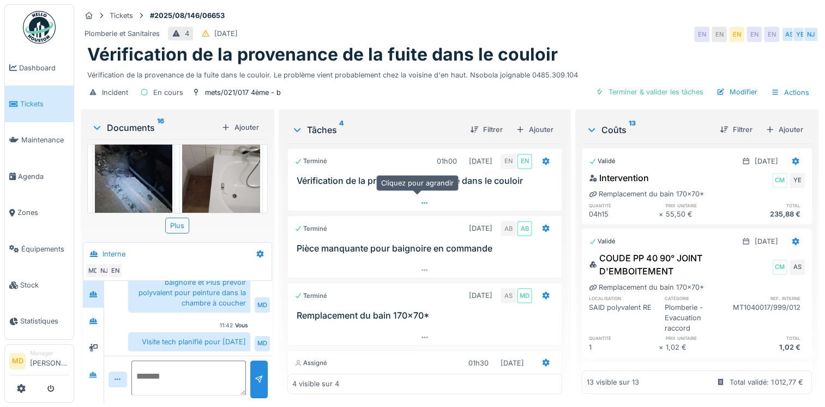
click at [422, 202] on icon at bounding box center [425, 203] width 6 height 2
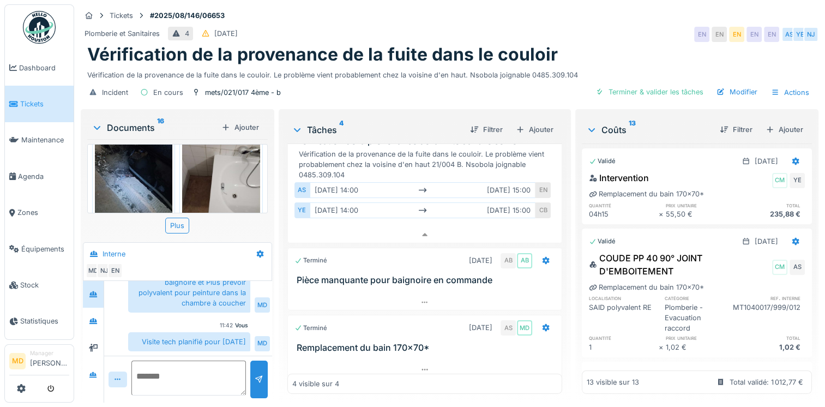
scroll to position [59, 0]
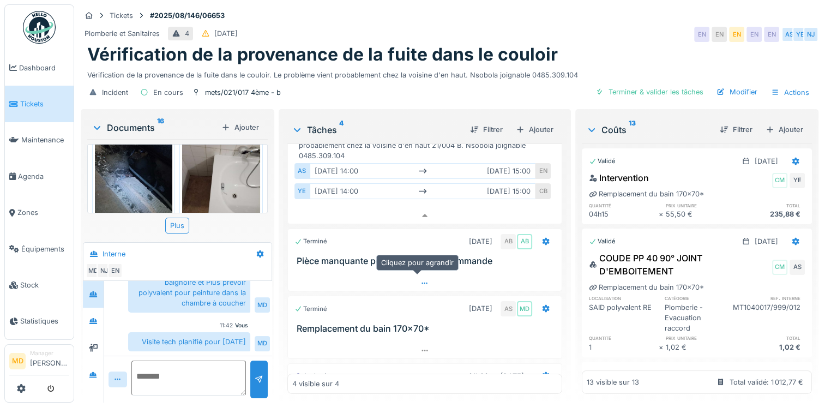
click at [421, 280] on icon at bounding box center [425, 283] width 9 height 7
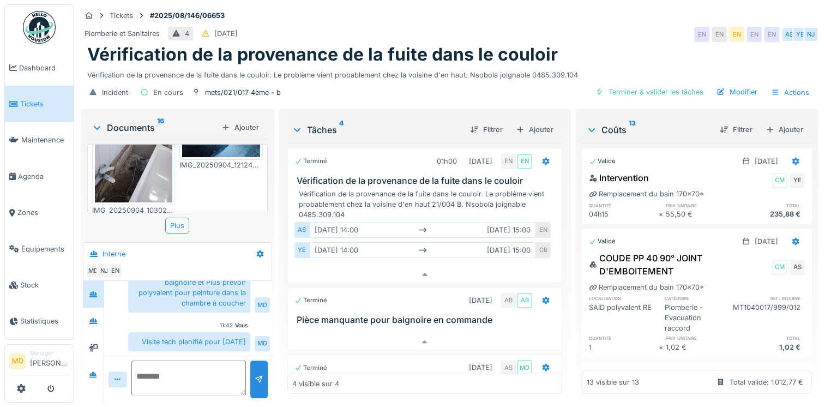
scroll to position [0, 0]
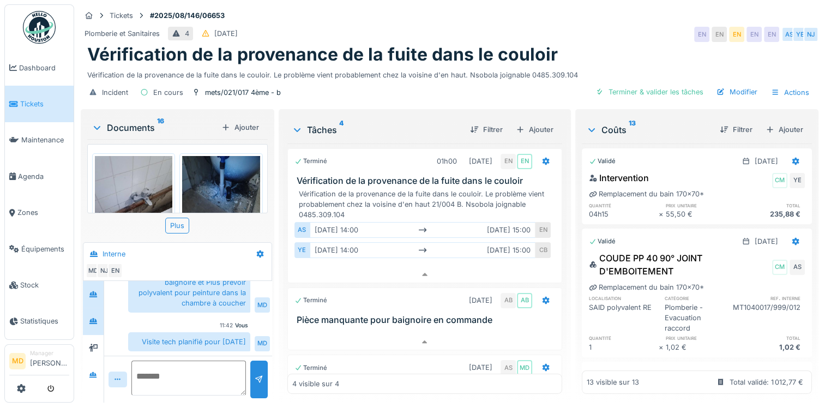
click at [100, 314] on div at bounding box center [93, 321] width 16 height 14
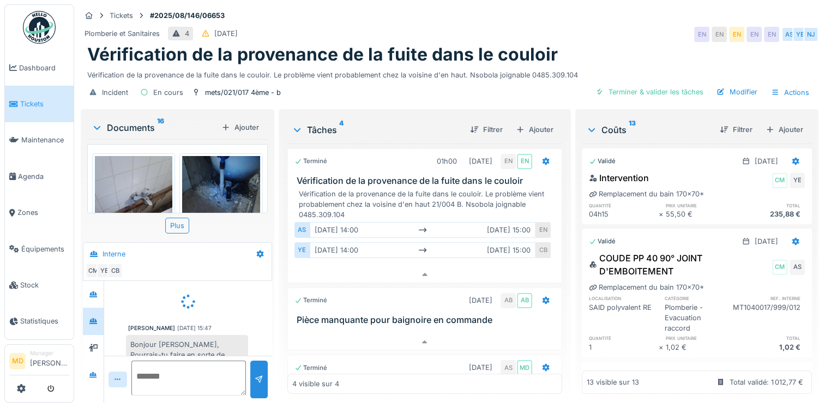
scroll to position [33, 0]
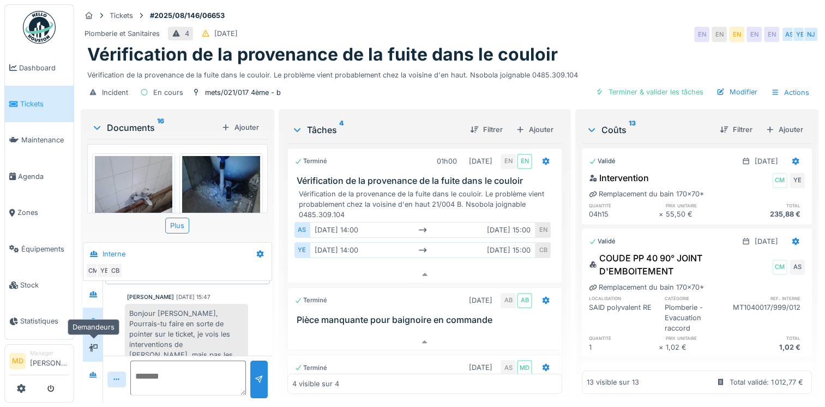
click at [92, 344] on icon at bounding box center [93, 348] width 9 height 8
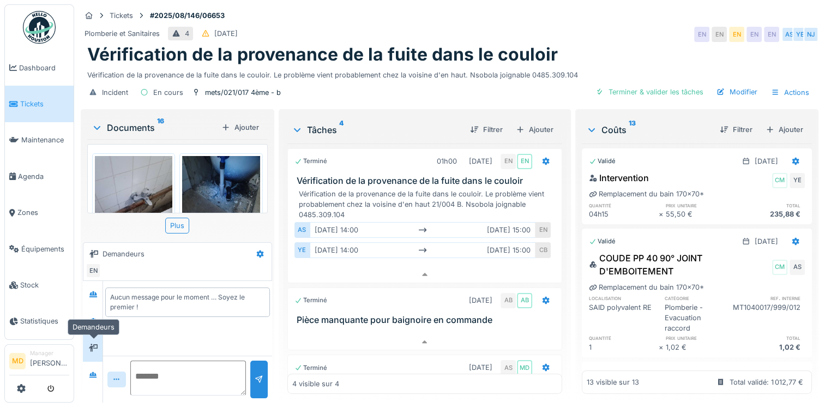
scroll to position [0, 0]
click at [94, 371] on icon at bounding box center [93, 374] width 8 height 6
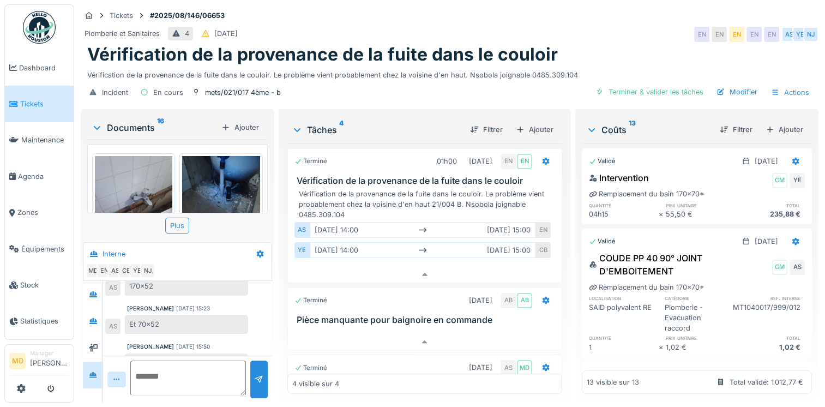
scroll to position [465, 0]
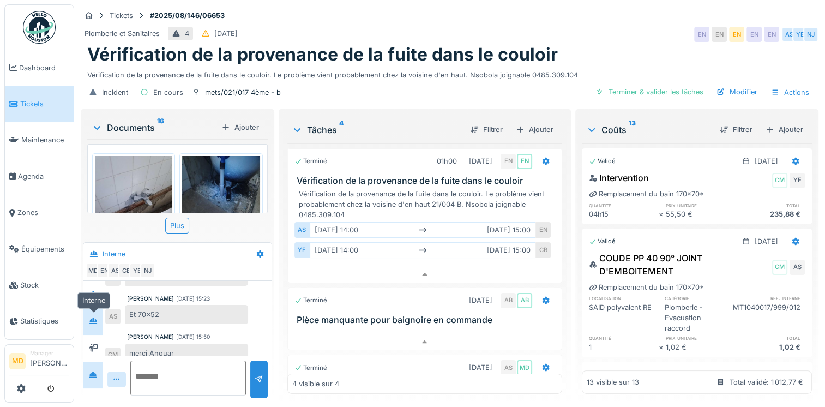
click at [98, 314] on div at bounding box center [93, 321] width 16 height 14
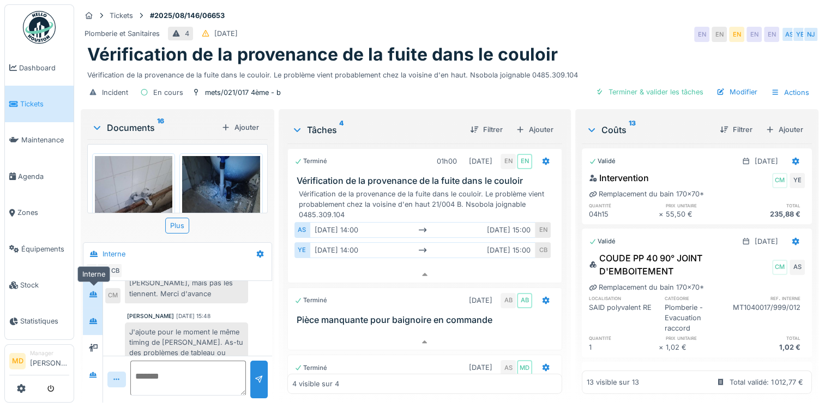
click at [99, 287] on div at bounding box center [93, 294] width 16 height 14
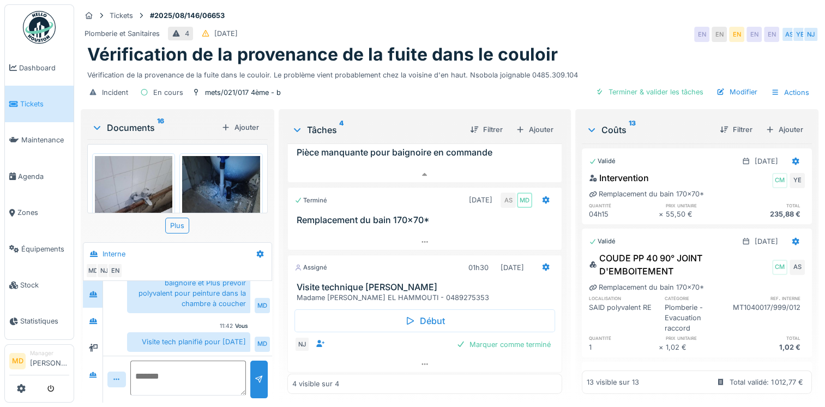
scroll to position [0, 0]
